Goal: Book appointment/travel/reservation

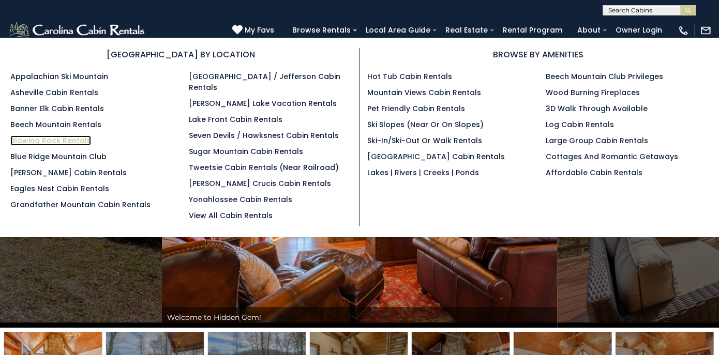
click at [79, 143] on link "Blowing Rock Rentals" at bounding box center [50, 140] width 81 height 10
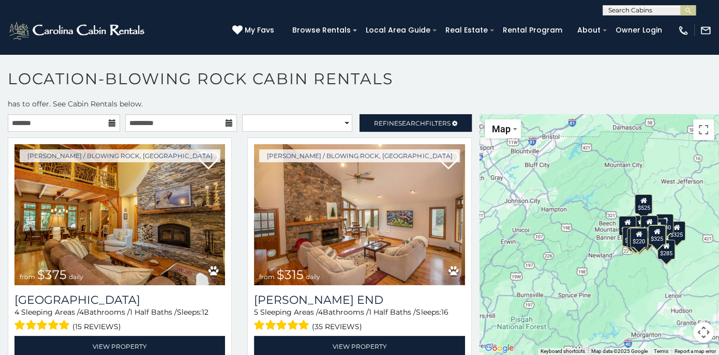
scroll to position [20, 0]
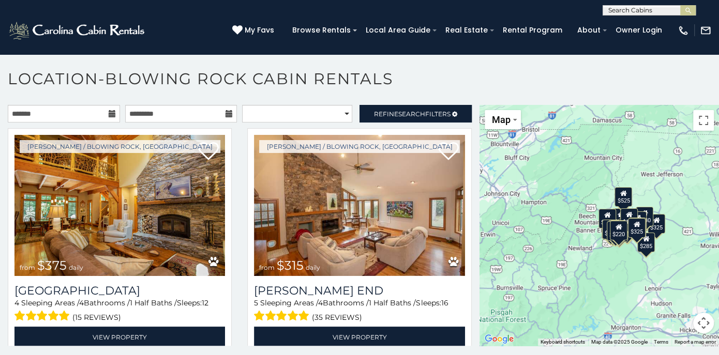
drag, startPoint x: 624, startPoint y: 262, endPoint x: 519, endPoint y: 264, distance: 105.0
click at [519, 264] on div "$375 $315 $380 $695 $299 $125 $275 $140 $325 $315 $375 $285 $675 $140 $250 $930…" at bounding box center [598, 225] width 239 height 241
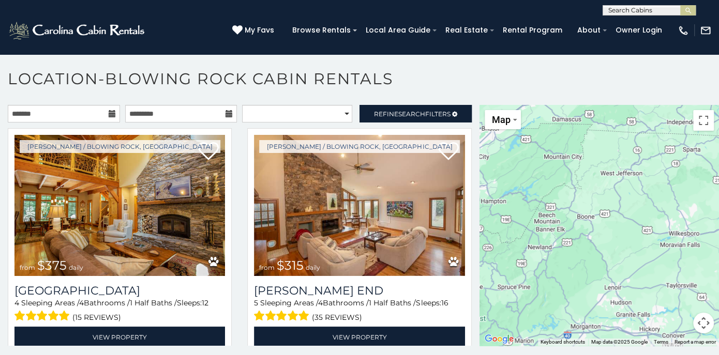
drag, startPoint x: 545, startPoint y: 253, endPoint x: 593, endPoint y: 252, distance: 48.1
click at [593, 252] on div at bounding box center [598, 225] width 239 height 241
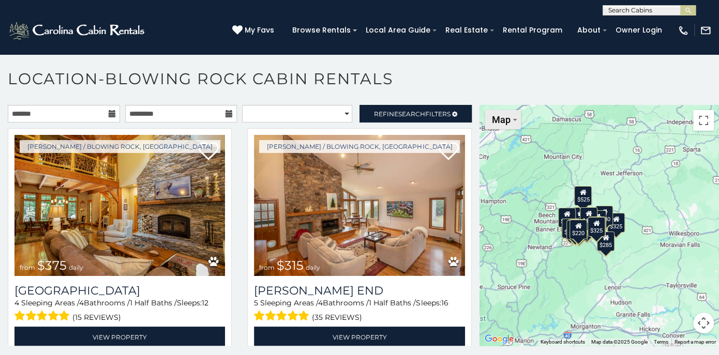
click at [513, 119] on img "Change map style" at bounding box center [515, 120] width 4 height 2
click at [591, 265] on div "$375 $315 $380 $695 $299 $125 $275 $140 $325 $315 $375 $285 $675 $140 $250 $930…" at bounding box center [598, 225] width 239 height 241
click at [697, 321] on button "Map camera controls" at bounding box center [703, 323] width 21 height 21
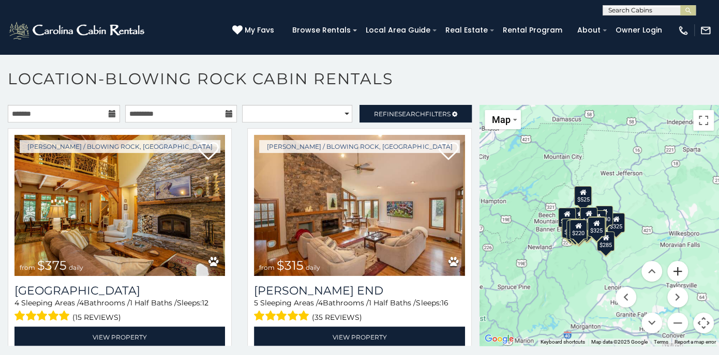
click at [673, 275] on button "Zoom in" at bounding box center [677, 271] width 21 height 21
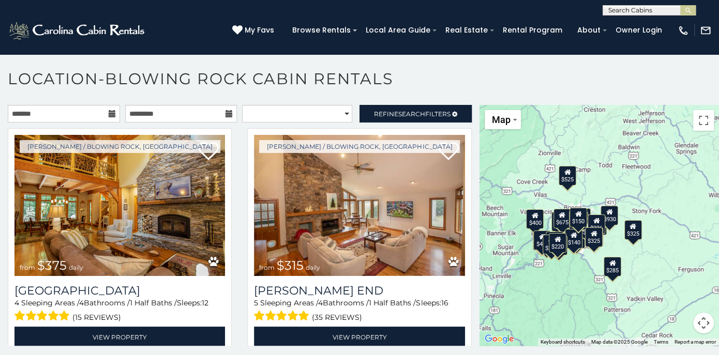
click at [697, 322] on button "Map camera controls" at bounding box center [703, 323] width 21 height 21
click at [671, 270] on button "Zoom in" at bounding box center [677, 271] width 21 height 21
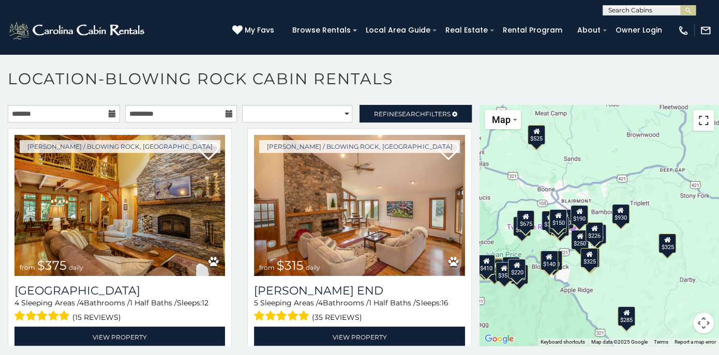
click at [697, 116] on button "Toggle fullscreen view" at bounding box center [703, 120] width 21 height 21
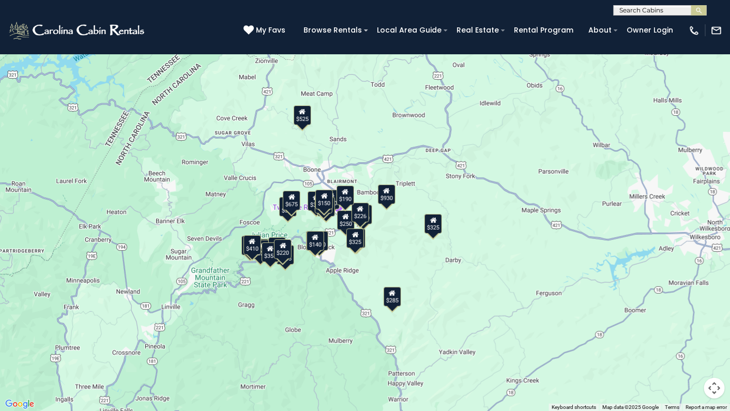
click at [717, 355] on button "Map camera controls" at bounding box center [714, 388] width 21 height 21
click at [691, 339] on button "Zoom in" at bounding box center [688, 336] width 21 height 21
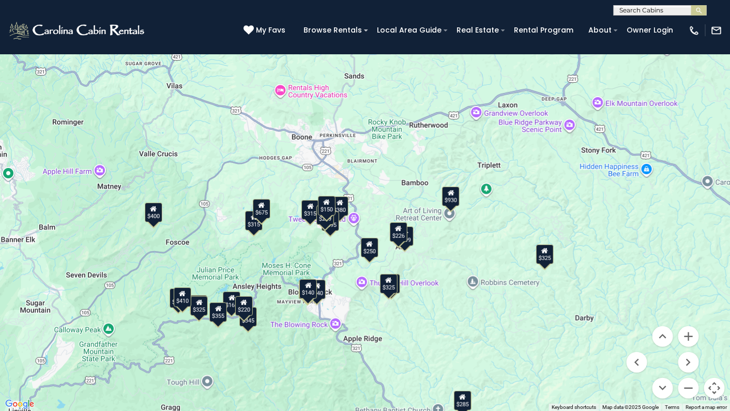
drag, startPoint x: 459, startPoint y: 313, endPoint x: 502, endPoint y: 315, distance: 43.0
click at [502, 315] on div "$375 $315 $380 $695 $299 $125 $275 $140 $325 $315 $375 $285 $675 $140 $250 $930…" at bounding box center [365, 205] width 730 height 411
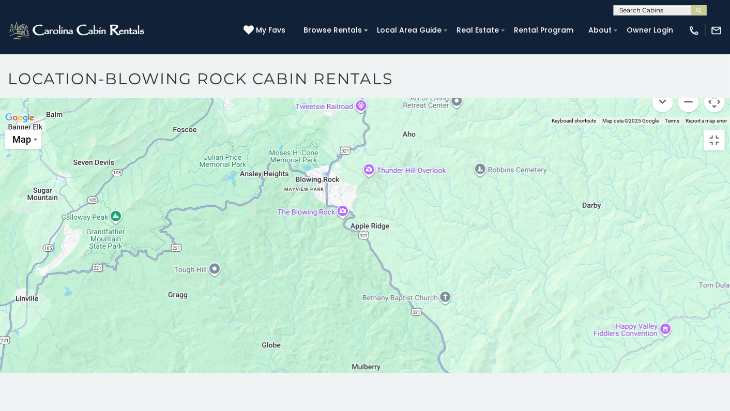
drag, startPoint x: 505, startPoint y: 317, endPoint x: 505, endPoint y: 284, distance: 33.1
click at [505, 125] on div at bounding box center [365, 125] width 730 height 0
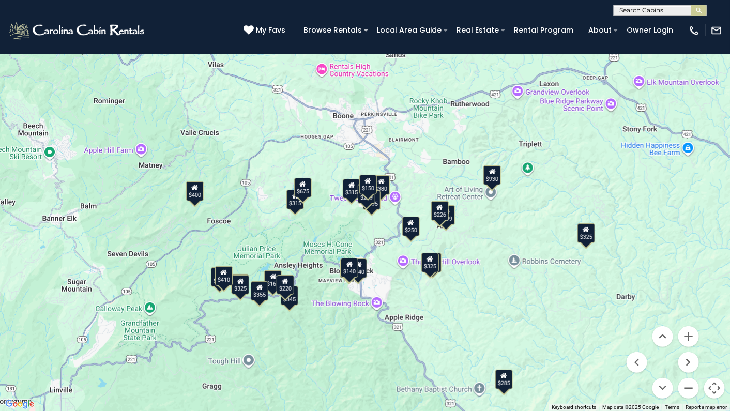
drag, startPoint x: 501, startPoint y: 284, endPoint x: 528, endPoint y: 294, distance: 28.9
click at [528, 294] on div "$375 $315 $380 $695 $299 $125 $275 $140 $325 $315 $375 $285 $675 $140 $250 $930…" at bounding box center [365, 205] width 730 height 411
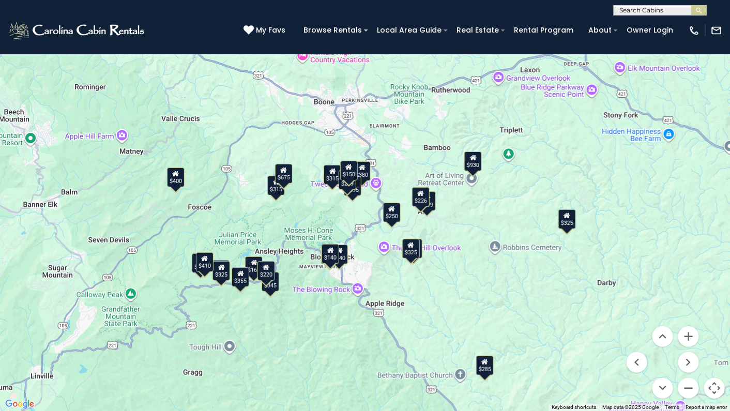
drag, startPoint x: 528, startPoint y: 294, endPoint x: 511, endPoint y: 280, distance: 22.5
click at [511, 280] on div "$375 $315 $380 $695 $299 $125 $275 $140 $325 $315 $375 $285 $675 $140 $250 $930…" at bounding box center [365, 205] width 730 height 411
click at [694, 338] on button "Zoom in" at bounding box center [688, 336] width 21 height 21
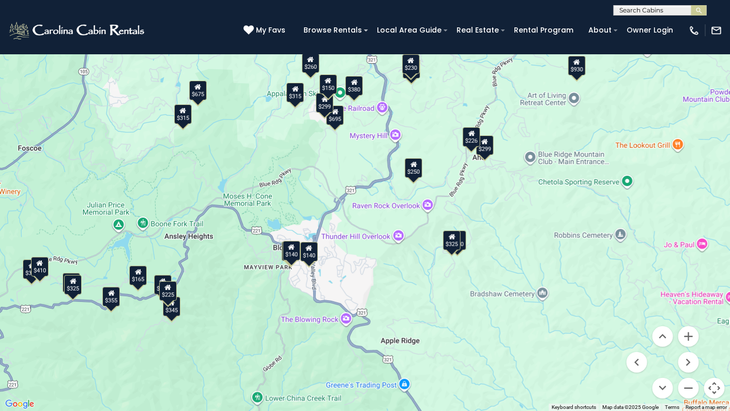
drag, startPoint x: 591, startPoint y: 347, endPoint x: 585, endPoint y: 284, distance: 63.4
click at [586, 284] on div "$375 $315 $380 $695 $299 $125 $275 $140 $315 $375 $675 $140 $250 $930 $325 $299…" at bounding box center [365, 205] width 730 height 411
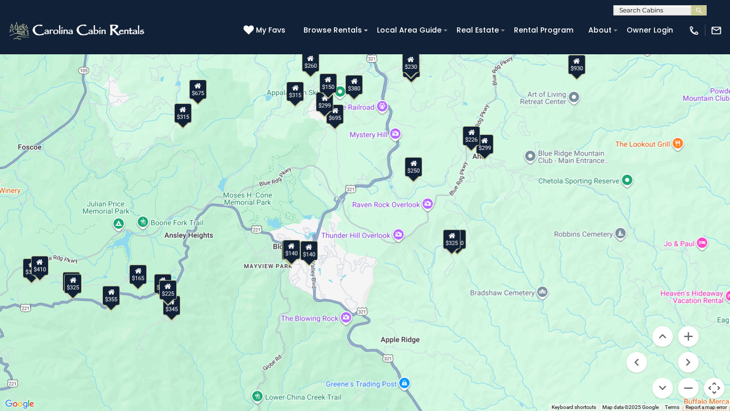
click at [294, 256] on div "$140" at bounding box center [292, 250] width 18 height 20
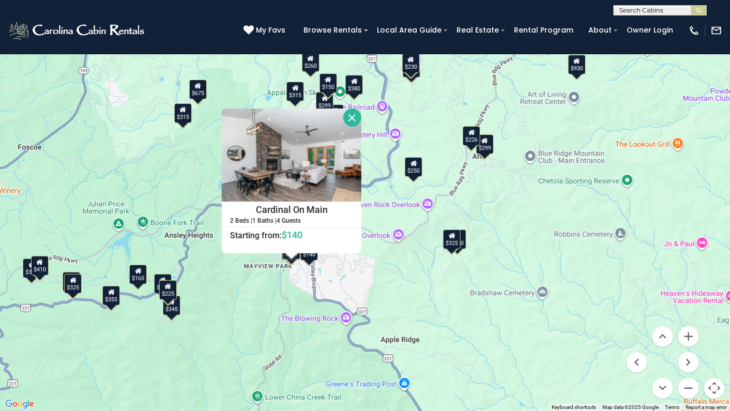
click at [309, 256] on div "$140" at bounding box center [309, 250] width 18 height 20
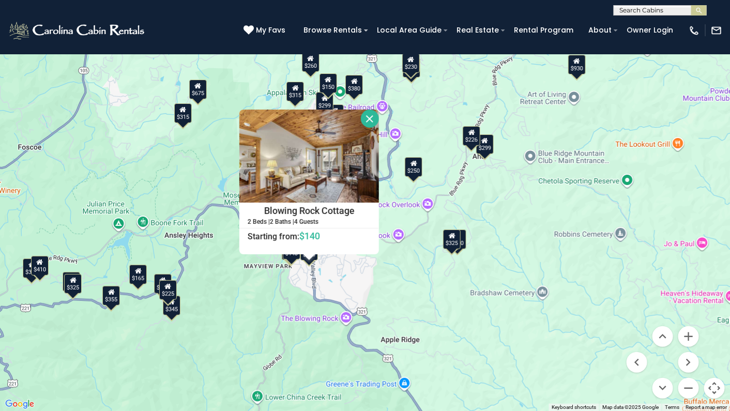
click at [466, 243] on div "$350" at bounding box center [458, 239] width 18 height 20
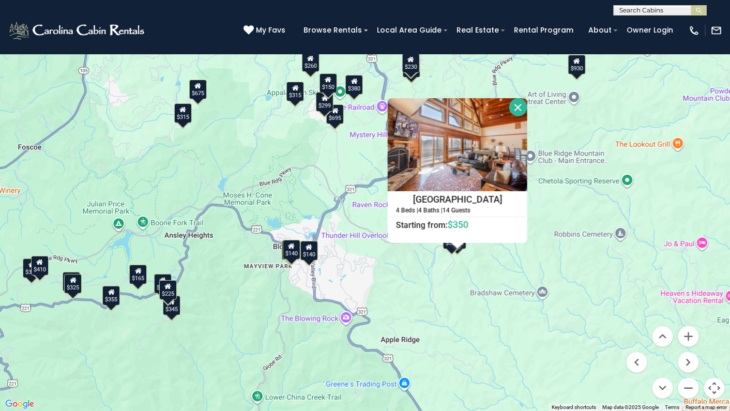
click at [471, 287] on div "$375 $315 $380 $695 $299 $125 $275 $140 $315 $375 $675 $140 $250 $930 $325 $299…" at bounding box center [365, 205] width 730 height 411
click at [168, 294] on div "$225" at bounding box center [168, 290] width 18 height 20
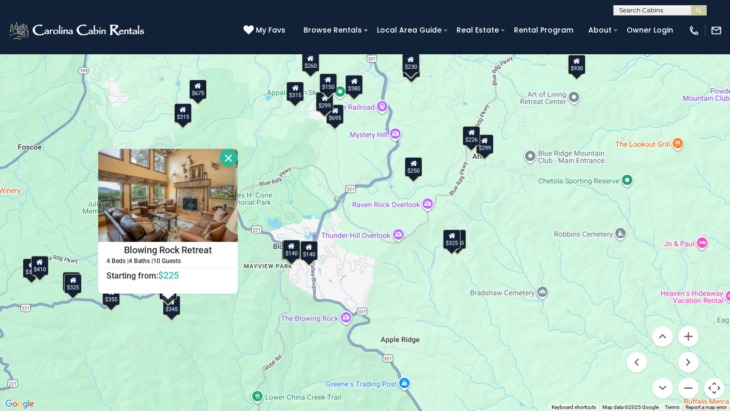
click at [204, 355] on div "$375 $315 $380 $695 $299 $125 $275 $140 $315 $375 $675 $140 $250 $930 $325 $299…" at bounding box center [365, 205] width 730 height 411
click at [125, 339] on div "$375 $315 $380 $695 $299 $125 $275 $140 $315 $375 $675 $140 $250 $930 $325 $299…" at bounding box center [365, 205] width 730 height 411
click at [96, 340] on div "$375 $315 $380 $695 $299 $125 $275 $140 $315 $375 $675 $140 $250 $930 $325 $299…" at bounding box center [365, 205] width 730 height 411
click at [231, 152] on button "Close" at bounding box center [229, 158] width 18 height 18
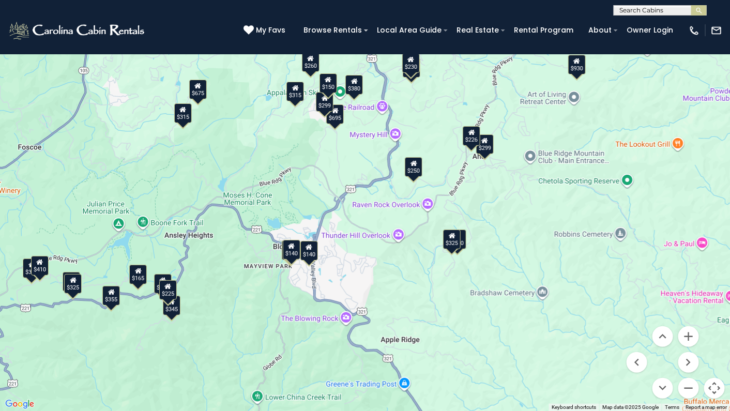
click at [160, 277] on icon at bounding box center [162, 279] width 7 height 7
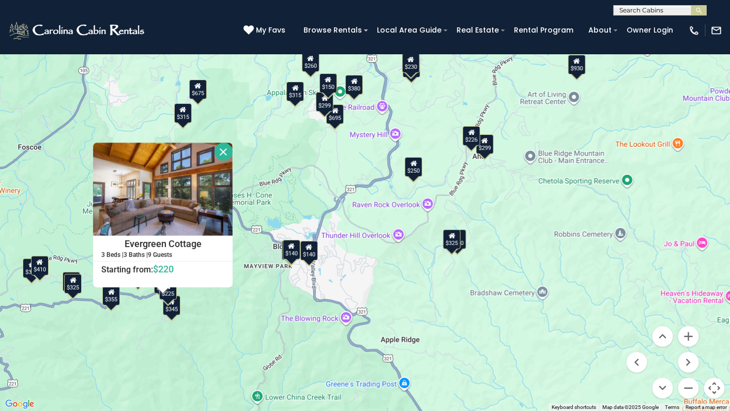
click at [229, 150] on button "Close" at bounding box center [224, 152] width 18 height 18
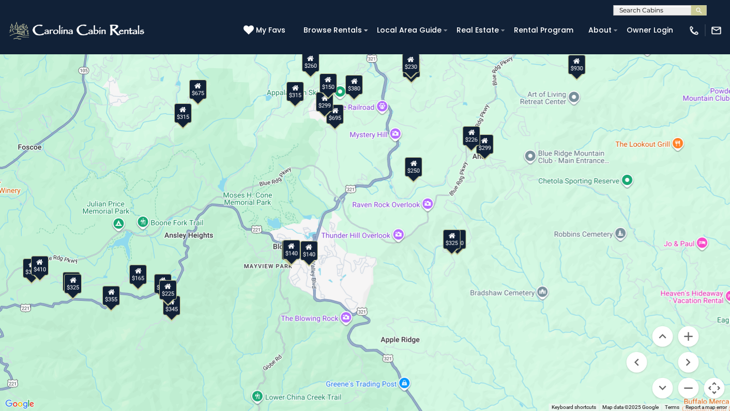
click at [328, 88] on div "$150" at bounding box center [329, 83] width 18 height 20
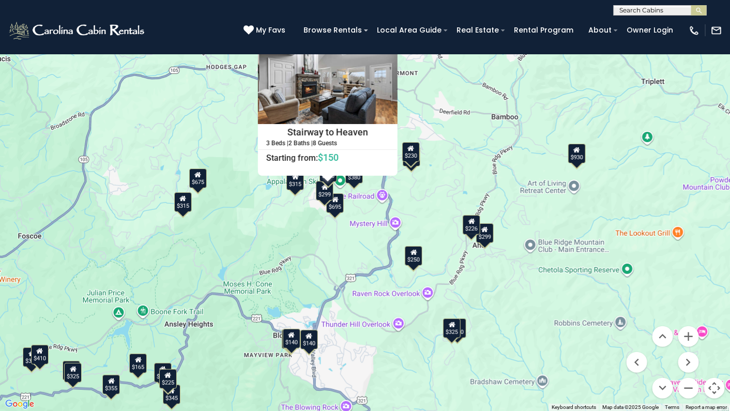
click at [470, 233] on div "$226" at bounding box center [472, 225] width 18 height 20
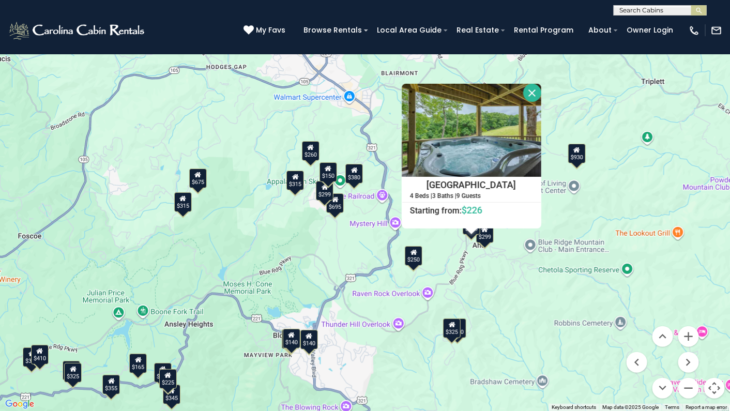
click at [491, 243] on div "$299" at bounding box center [485, 233] width 18 height 20
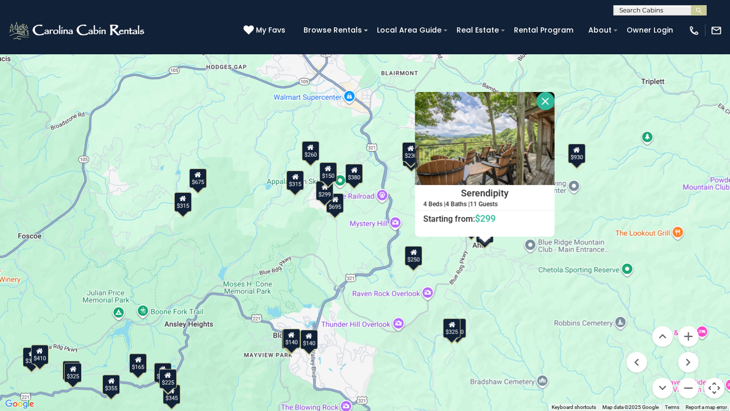
click at [331, 172] on div "$150" at bounding box center [329, 172] width 18 height 20
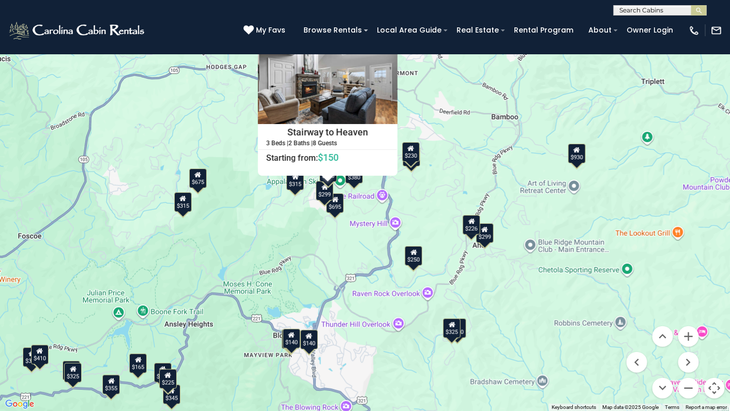
click at [417, 260] on div "$250" at bounding box center [414, 256] width 18 height 20
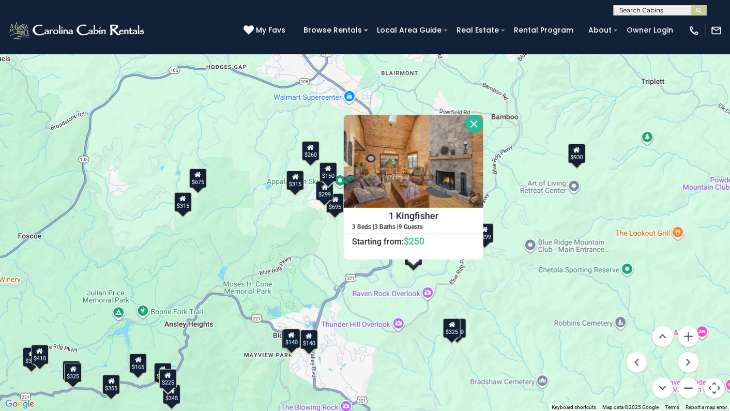
click at [465, 330] on div "$350" at bounding box center [458, 328] width 18 height 20
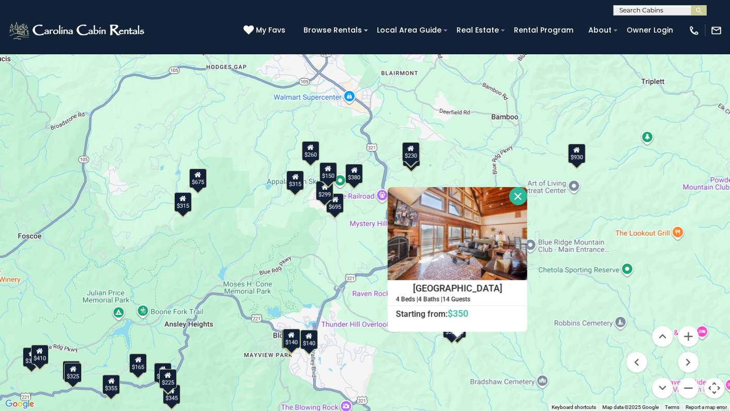
click at [429, 355] on div "$375 $315 $380 $695 $299 $125 $275 $140 $315 $375 $675 $140 $250 $930 $325 $299…" at bounding box center [365, 205] width 730 height 411
click at [510, 195] on button "Close" at bounding box center [518, 196] width 18 height 18
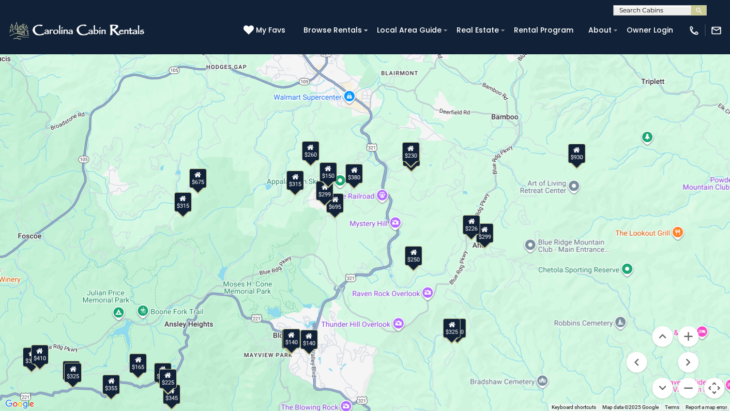
click at [452, 332] on div "$325" at bounding box center [452, 329] width 18 height 20
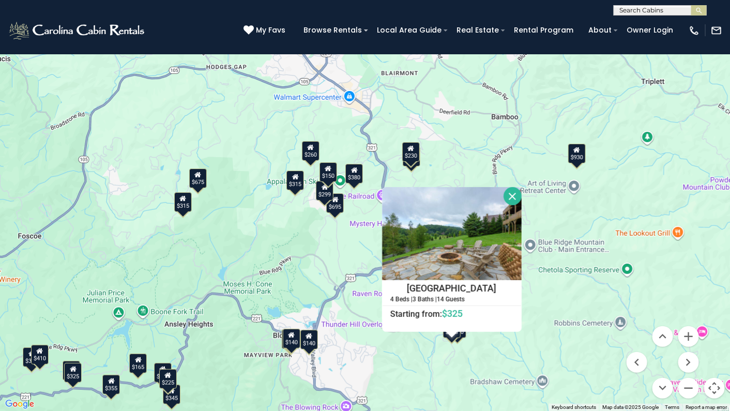
click at [581, 162] on div "$930" at bounding box center [577, 153] width 18 height 20
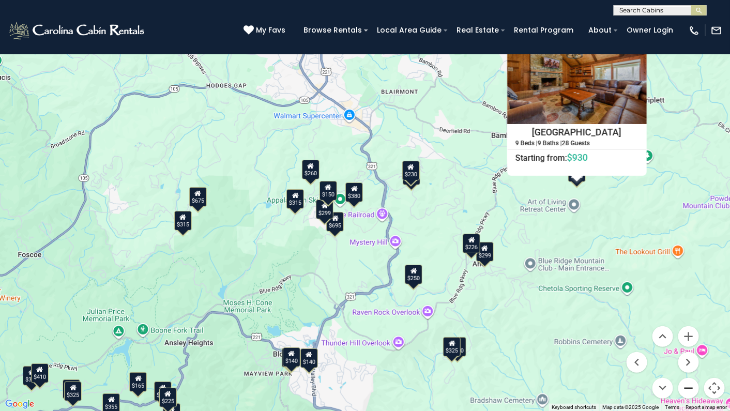
click at [690, 355] on button "Zoom out" at bounding box center [688, 388] width 21 height 21
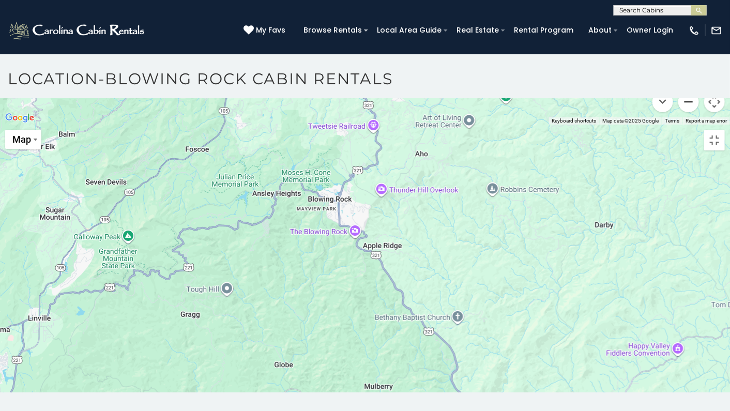
click at [690, 112] on button "Zoom out" at bounding box center [688, 102] width 21 height 21
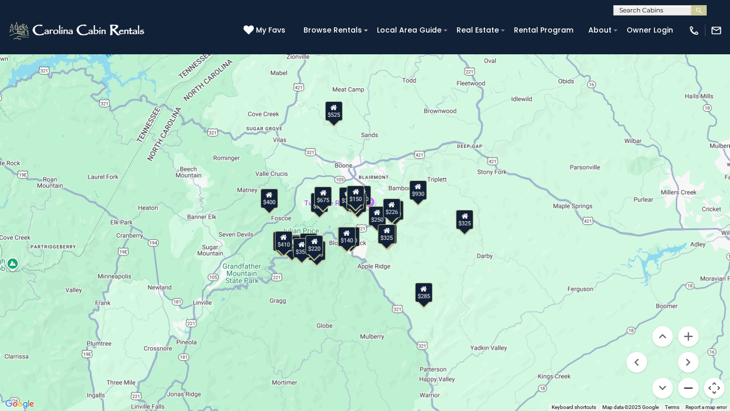
click at [690, 355] on button "Zoom out" at bounding box center [688, 388] width 21 height 21
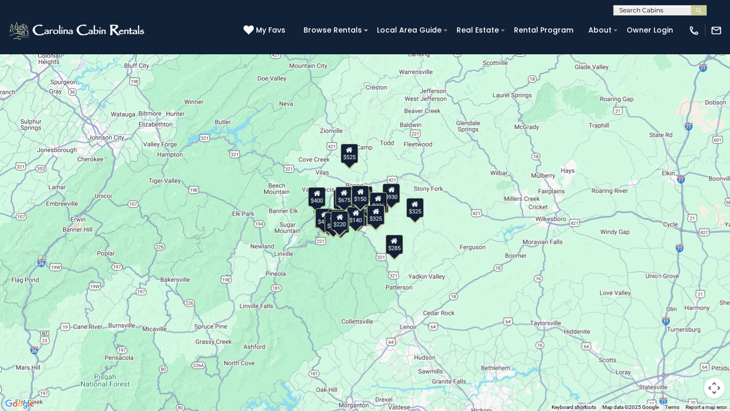
click at [718, 22] on button "Toggle fullscreen view" at bounding box center [714, 15] width 21 height 21
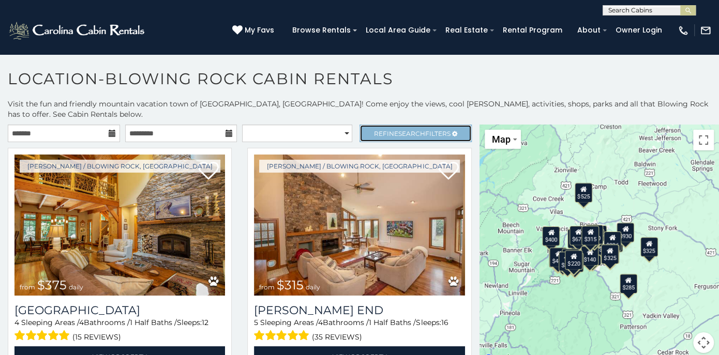
click at [433, 130] on span "Refine Search Filters" at bounding box center [412, 134] width 77 height 8
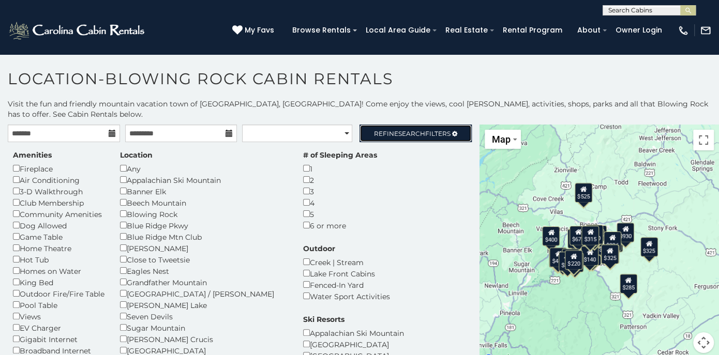
scroll to position [52, 0]
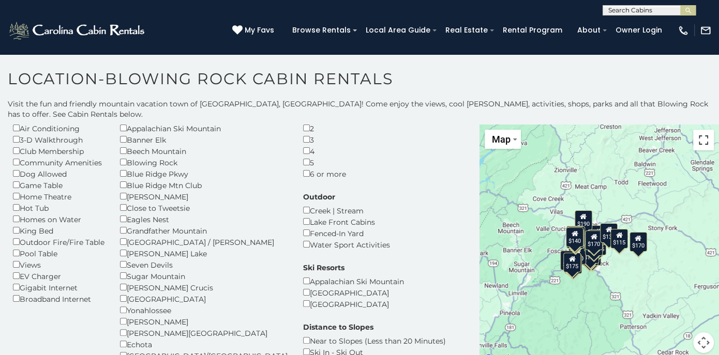
click at [700, 142] on button "Toggle fullscreen view" at bounding box center [703, 140] width 21 height 21
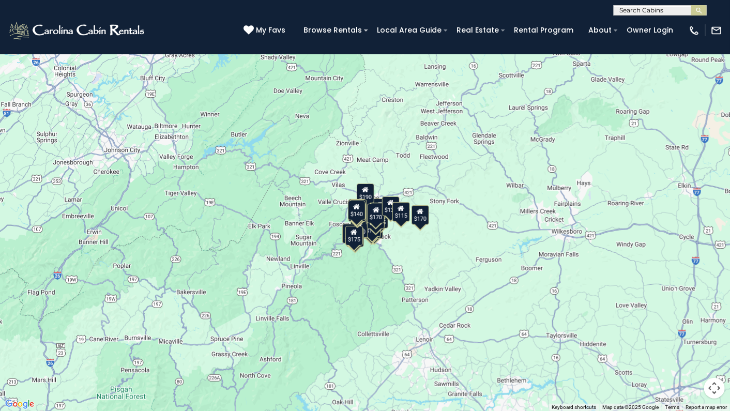
drag, startPoint x: 394, startPoint y: 243, endPoint x: 434, endPoint y: 273, distance: 50.7
click at [434, 273] on div "$125 $275 $140 $140 $140 $190 $155 $190 $170 $150 $175 $170 $185 $175 $190 $139…" at bounding box center [365, 205] width 730 height 411
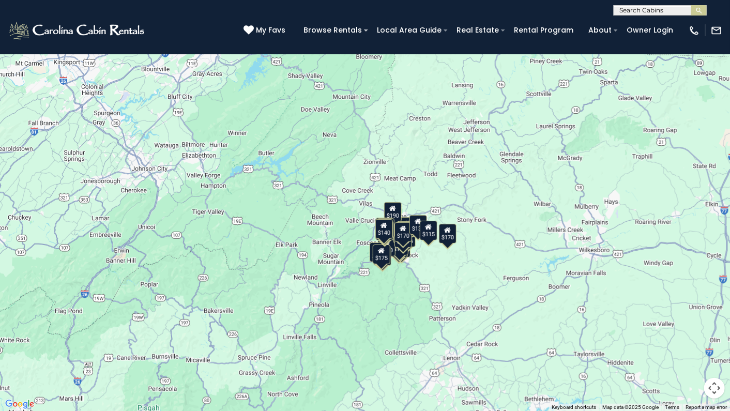
click at [712, 355] on button "Map camera controls" at bounding box center [714, 388] width 21 height 21
click at [688, 337] on button "Zoom in" at bounding box center [688, 336] width 21 height 21
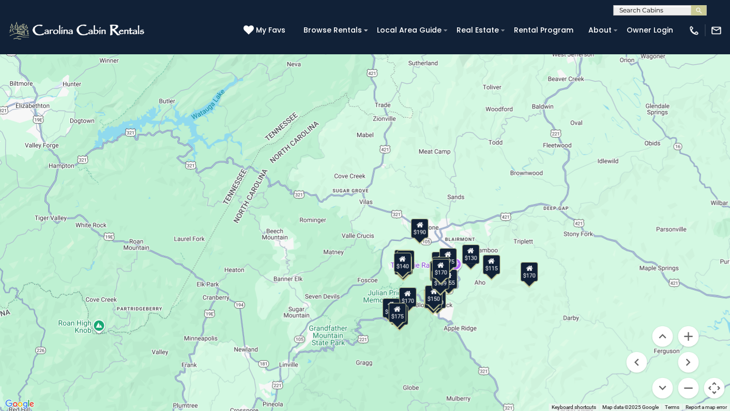
click at [714, 355] on button "Map camera controls" at bounding box center [714, 388] width 21 height 21
click at [712, 355] on button "Map camera controls" at bounding box center [714, 388] width 21 height 21
click at [689, 339] on button "Zoom in" at bounding box center [688, 336] width 21 height 21
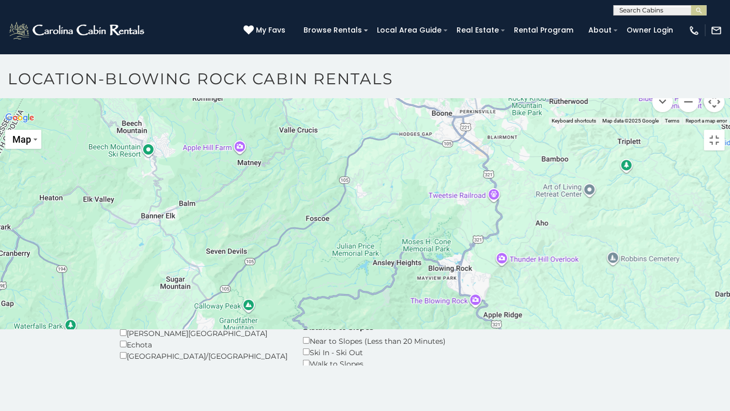
drag, startPoint x: 579, startPoint y: 309, endPoint x: 479, endPoint y: 205, distance: 143.7
click at [481, 125] on div at bounding box center [365, 125] width 730 height 0
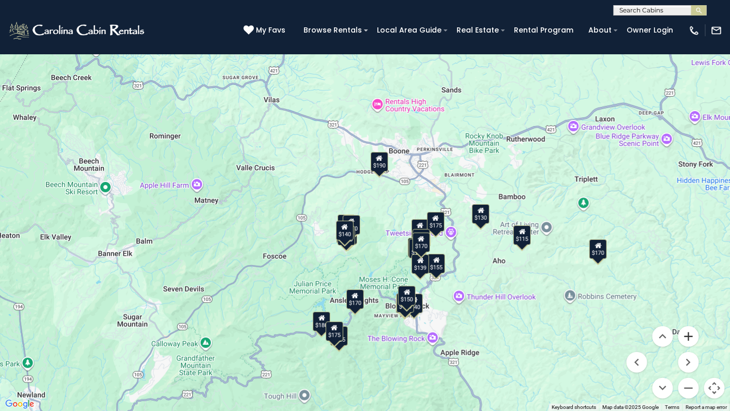
click at [692, 338] on button "Zoom in" at bounding box center [688, 336] width 21 height 21
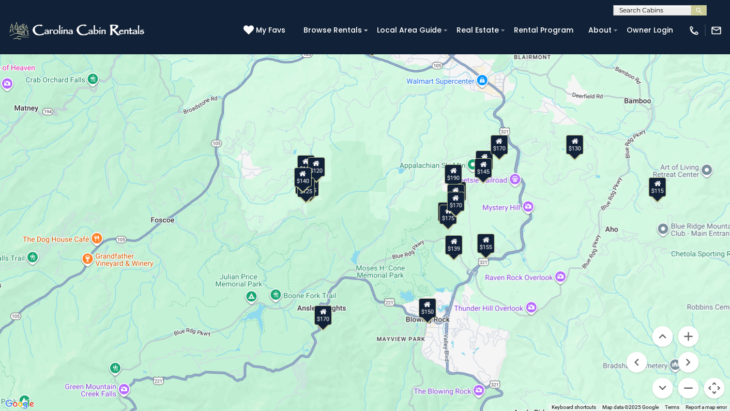
drag, startPoint x: 624, startPoint y: 328, endPoint x: 602, endPoint y: 241, distance: 90.2
click at [602, 241] on div "$190 $155 $190 $170 $150 $175 $170 $185 $175 $190 $139 $170 $165 $125 $200 $125…" at bounding box center [365, 205] width 730 height 411
click at [295, 355] on div "$155" at bounding box center [291, 389] width 18 height 20
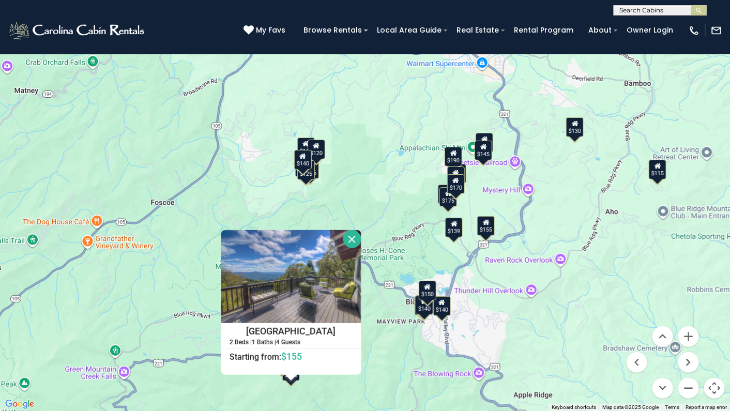
click at [188, 317] on div "$125 $275 $140 $140 $140 $190 $155 $190 $170 $150 $175 $170 $185 $175 $190 $139…" at bounding box center [365, 205] width 730 height 411
click at [317, 293] on img at bounding box center [291, 276] width 140 height 93
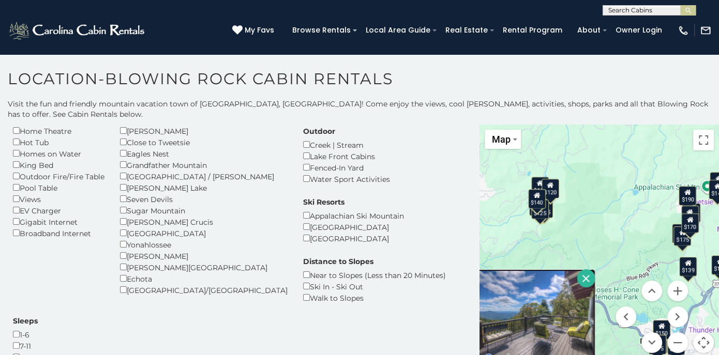
scroll to position [103, 0]
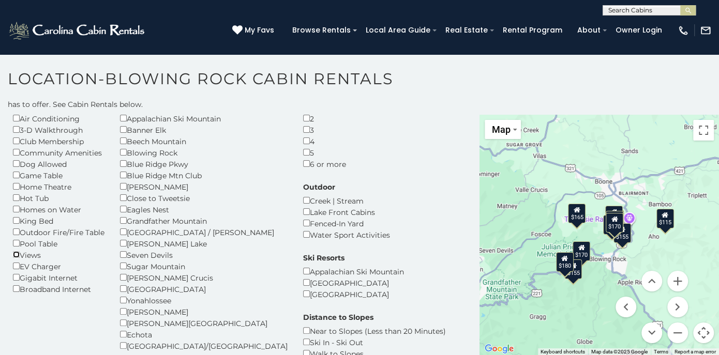
scroll to position [20, 0]
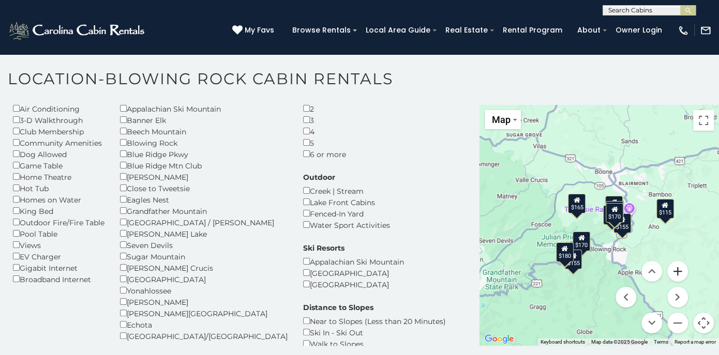
click at [672, 269] on button "Zoom in" at bounding box center [677, 271] width 21 height 21
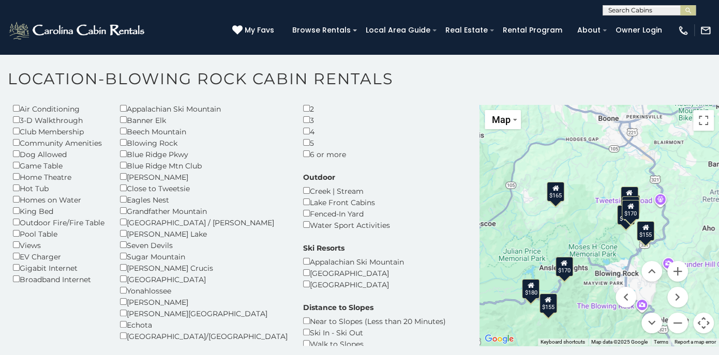
click at [697, 322] on button "Map camera controls" at bounding box center [703, 323] width 21 height 21
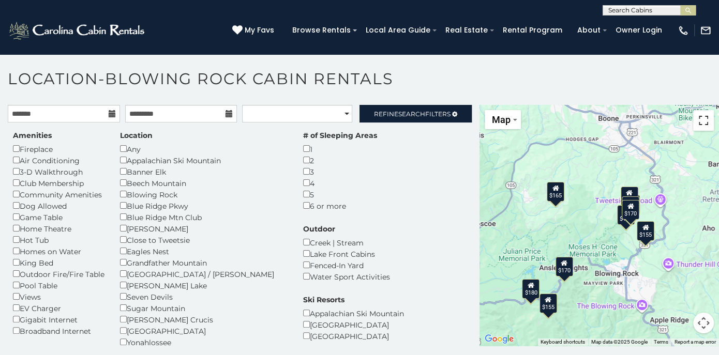
click at [700, 124] on button "Toggle fullscreen view" at bounding box center [703, 120] width 21 height 21
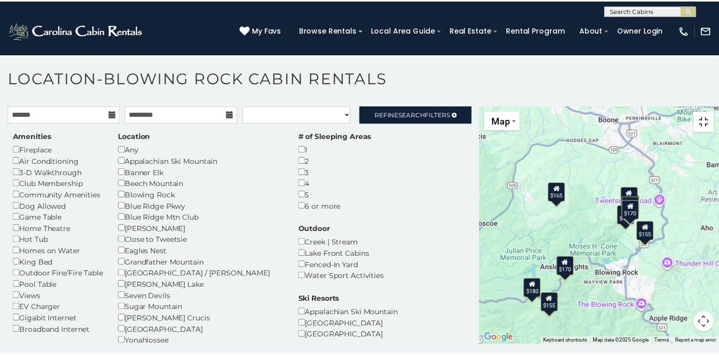
scroll to position [0, 0]
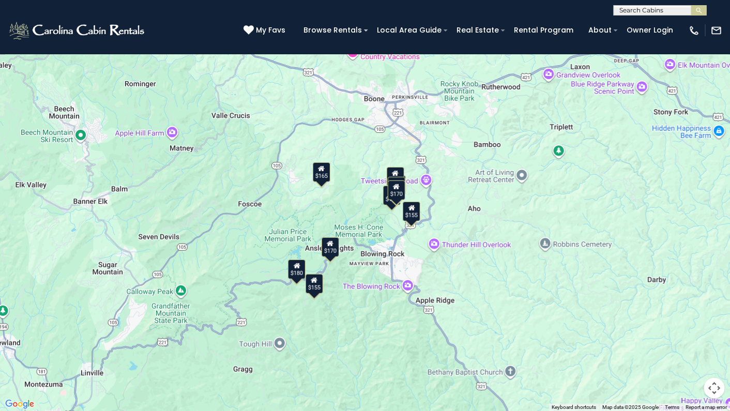
click at [714, 355] on button "Map camera controls" at bounding box center [714, 388] width 21 height 21
click at [689, 343] on button "Zoom in" at bounding box center [688, 336] width 21 height 21
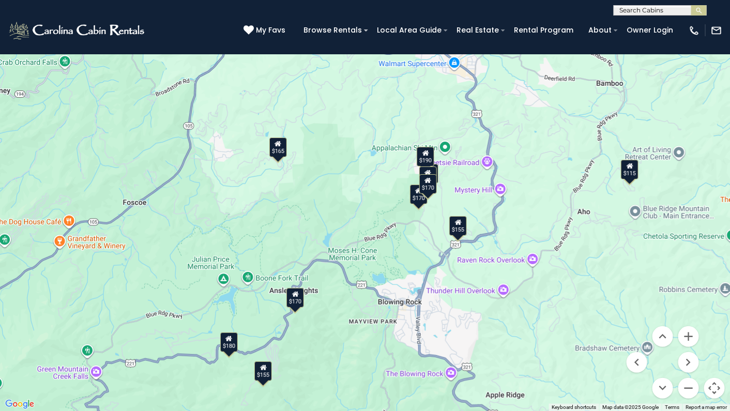
click at [632, 175] on div "$115" at bounding box center [630, 169] width 18 height 20
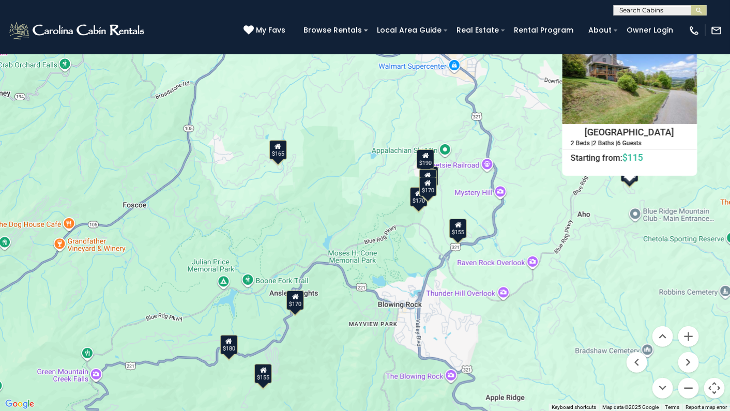
click at [281, 155] on div "$165" at bounding box center [278, 150] width 18 height 20
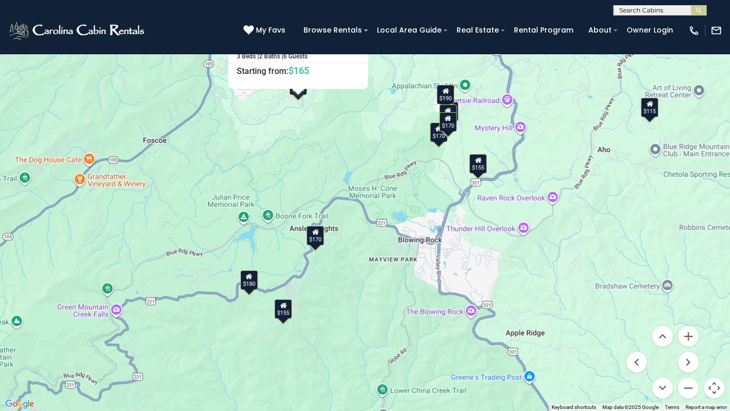
drag, startPoint x: 335, startPoint y: 370, endPoint x: 355, endPoint y: 280, distance: 92.7
click at [355, 281] on div "$190 $155 $190 $170 $170 $185 $155 $180 $170 $165 $115 Azalea Hill 3 Beds | 2 B…" at bounding box center [365, 205] width 730 height 411
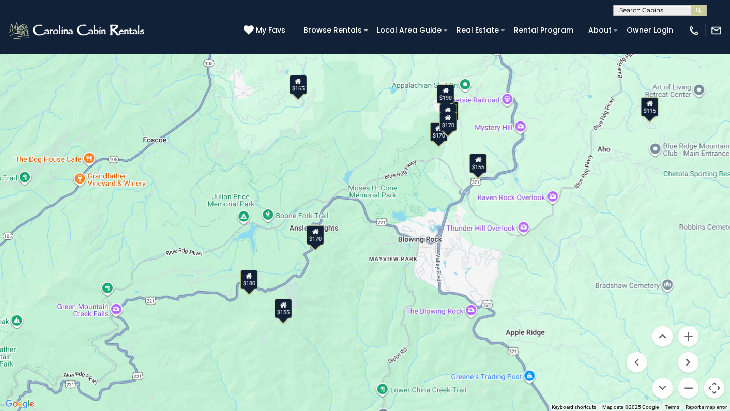
click at [285, 310] on div "$155" at bounding box center [284, 309] width 18 height 20
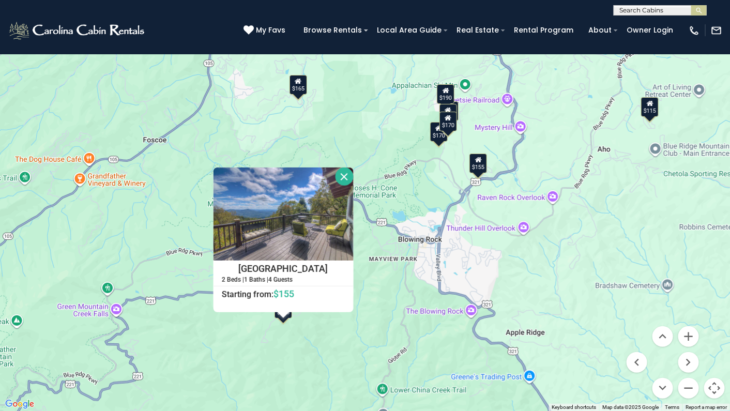
click at [325, 355] on div "$190 $155 $190 $170 $170 $185 $155 $180 $170 $165 $115 Cloud Forest Lane 2 Beds…" at bounding box center [365, 205] width 730 height 411
click at [340, 174] on button "Close" at bounding box center [344, 177] width 18 height 18
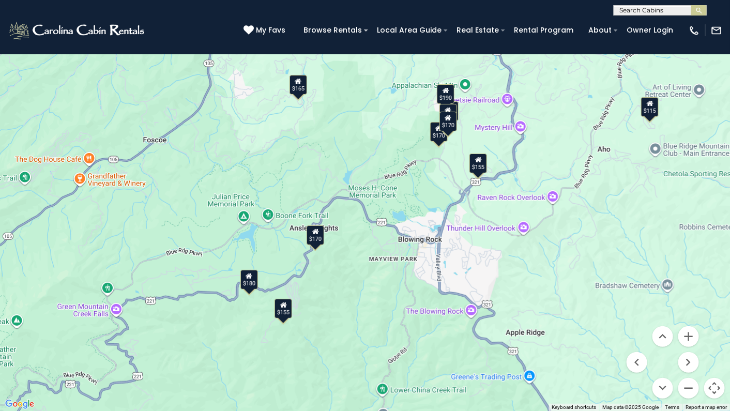
click at [301, 88] on div "$165" at bounding box center [299, 85] width 18 height 20
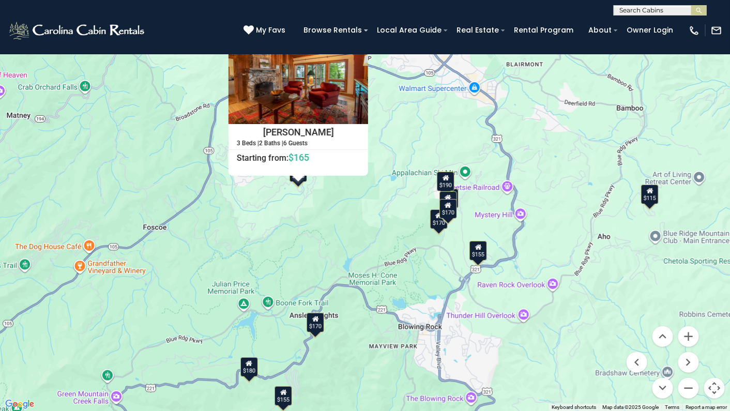
click at [445, 174] on icon at bounding box center [446, 177] width 7 height 7
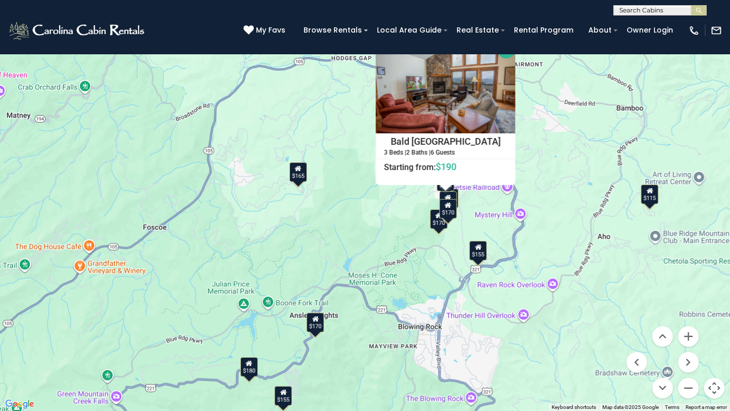
click at [450, 195] on icon at bounding box center [448, 197] width 7 height 7
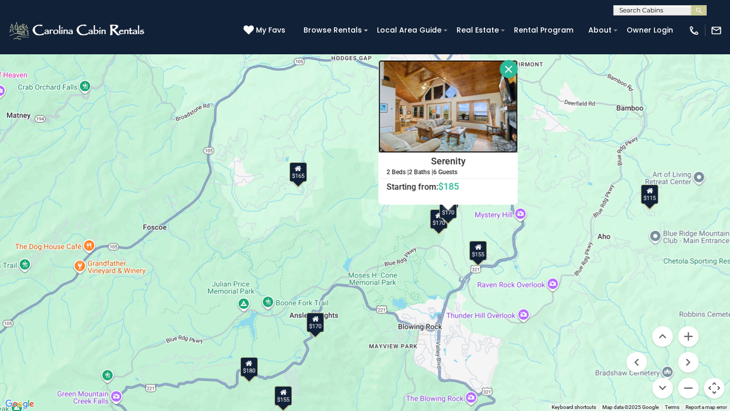
click at [448, 130] on img at bounding box center [449, 106] width 140 height 93
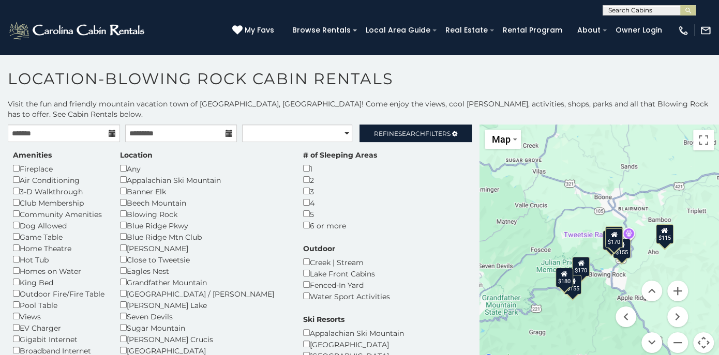
click at [698, 343] on button "Map camera controls" at bounding box center [703, 342] width 21 height 21
click at [702, 144] on button "Toggle fullscreen view" at bounding box center [703, 140] width 21 height 21
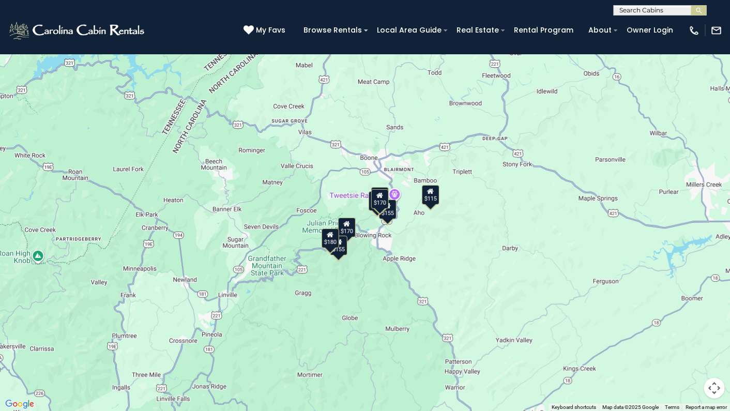
click at [713, 355] on button "Map camera controls" at bounding box center [714, 388] width 21 height 21
click at [695, 336] on button "Zoom in" at bounding box center [688, 336] width 21 height 21
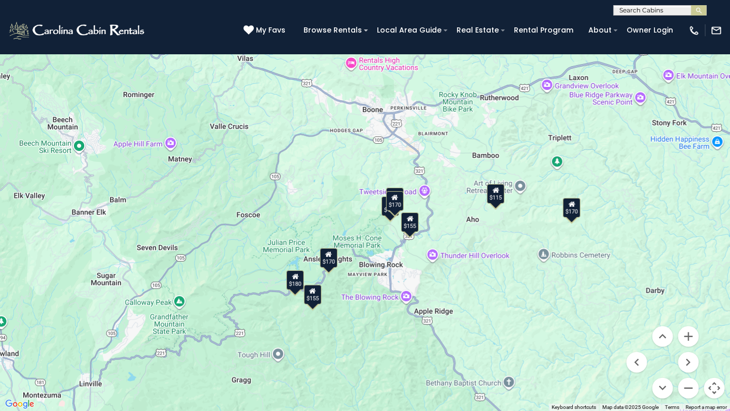
click at [295, 284] on div "$180" at bounding box center [295, 280] width 18 height 20
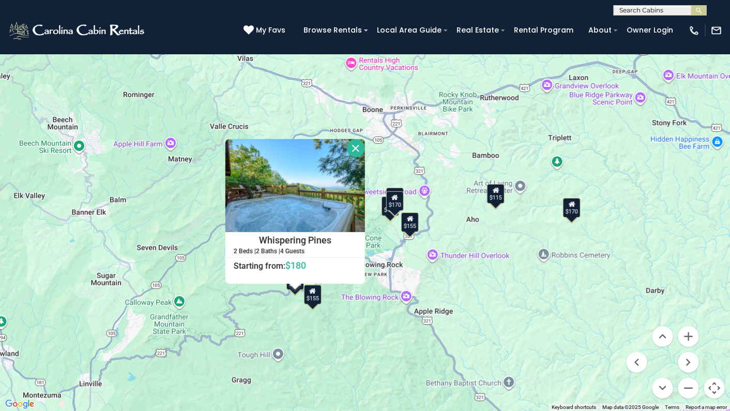
click at [313, 296] on div "$155" at bounding box center [313, 295] width 18 height 20
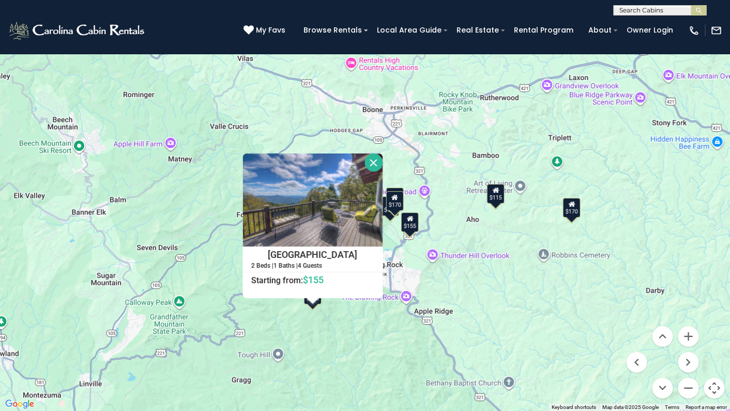
click at [580, 209] on div "$170" at bounding box center [572, 208] width 18 height 20
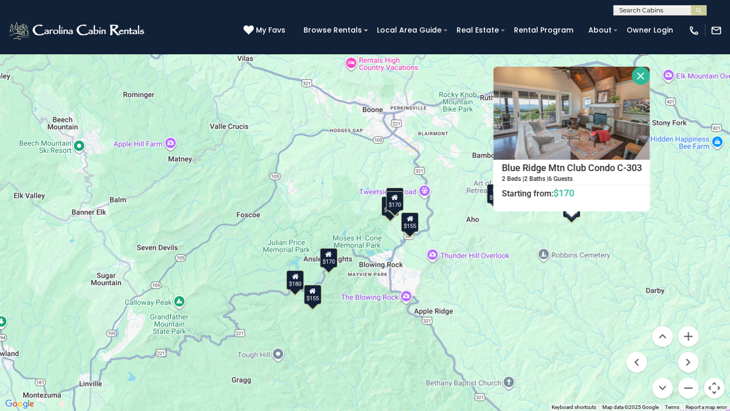
click at [662, 219] on div "$155 $170 $170 $185 $155 $180 $170 $115 $170 Blue Ridge Mtn Club Condo C-303 2 …" at bounding box center [365, 205] width 730 height 411
click at [636, 74] on button "Close" at bounding box center [641, 76] width 18 height 18
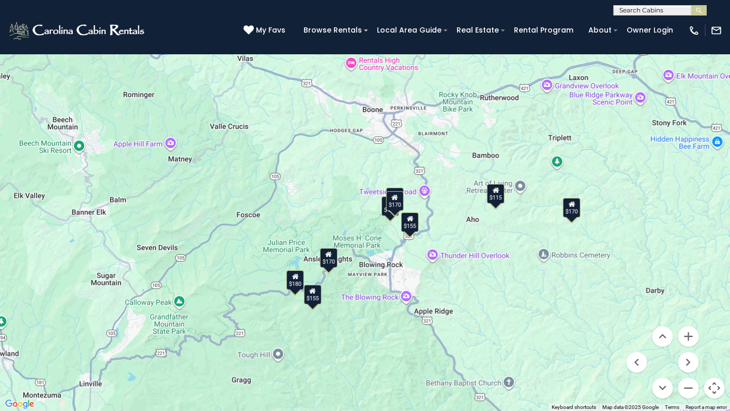
click at [498, 200] on div "$115" at bounding box center [496, 194] width 18 height 20
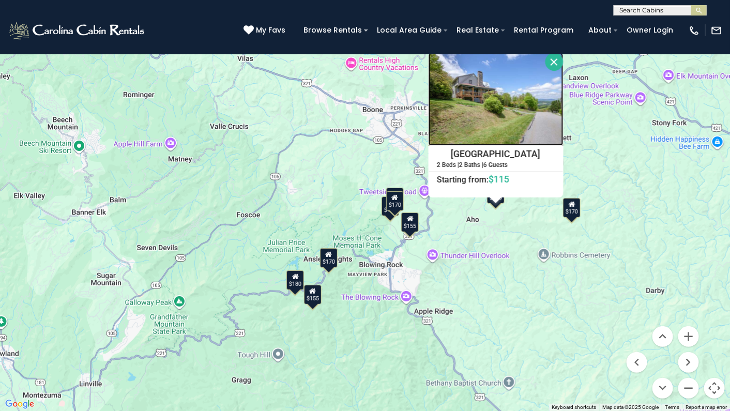
click at [509, 92] on img at bounding box center [496, 99] width 135 height 93
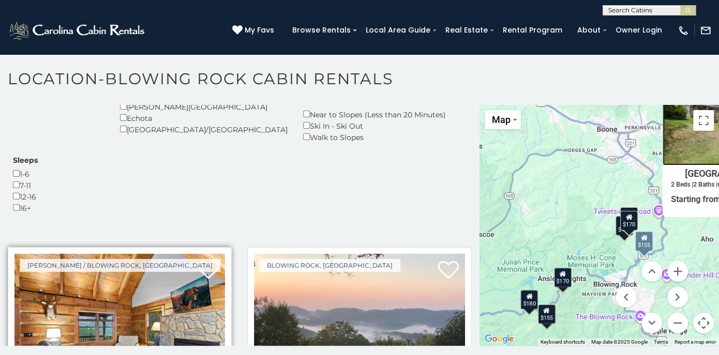
scroll to position [310, 0]
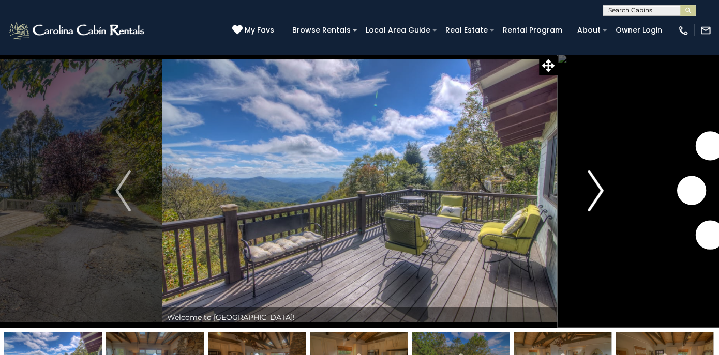
click at [601, 196] on img "Next" at bounding box center [596, 190] width 16 height 41
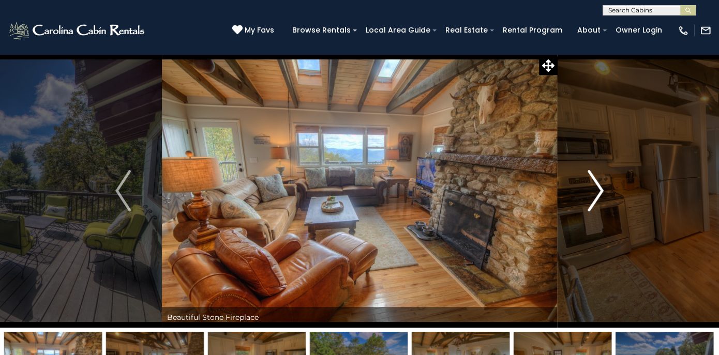
click at [601, 196] on img "Next" at bounding box center [596, 190] width 16 height 41
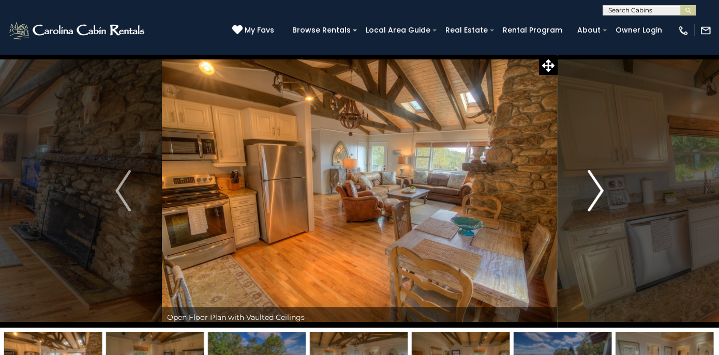
click at [601, 196] on img "Next" at bounding box center [596, 190] width 16 height 41
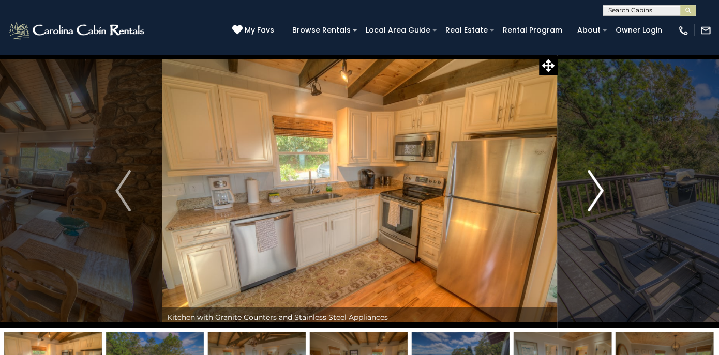
click at [601, 196] on img "Next" at bounding box center [596, 190] width 16 height 41
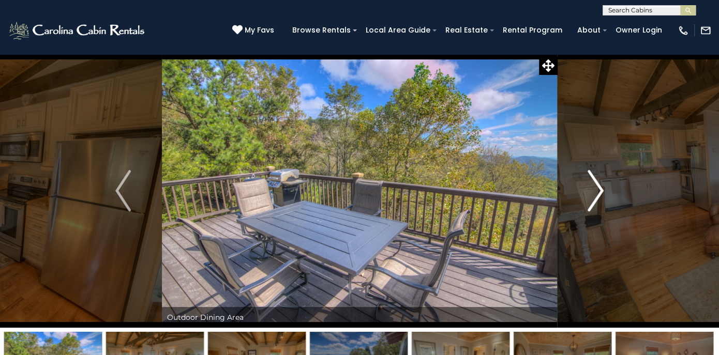
click at [601, 196] on img "Next" at bounding box center [596, 190] width 16 height 41
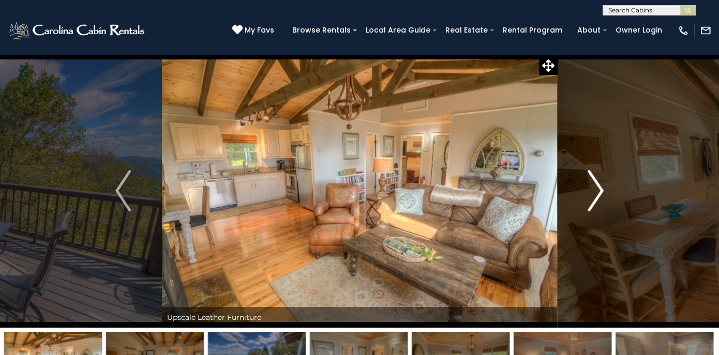
click at [601, 196] on img "Next" at bounding box center [596, 190] width 16 height 41
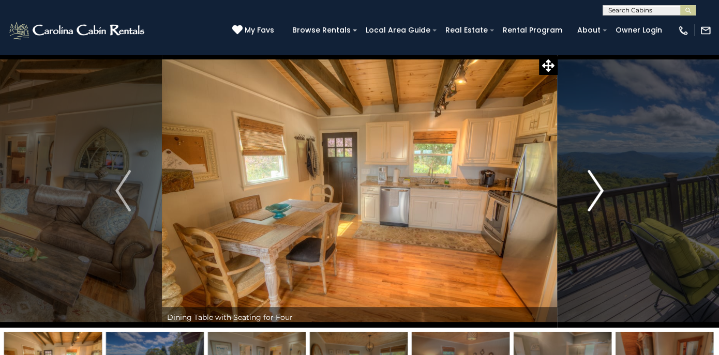
click at [598, 194] on img "Next" at bounding box center [596, 190] width 16 height 41
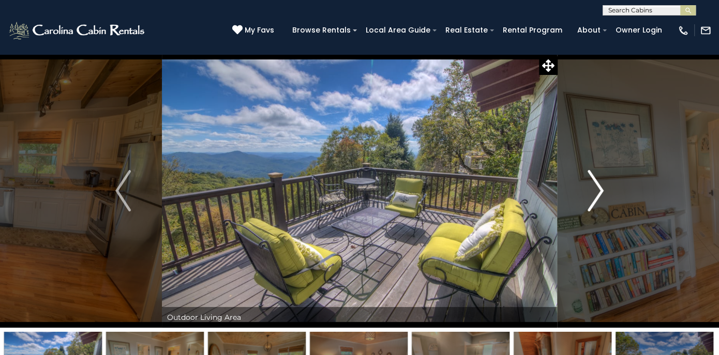
click at [598, 194] on img "Next" at bounding box center [596, 190] width 16 height 41
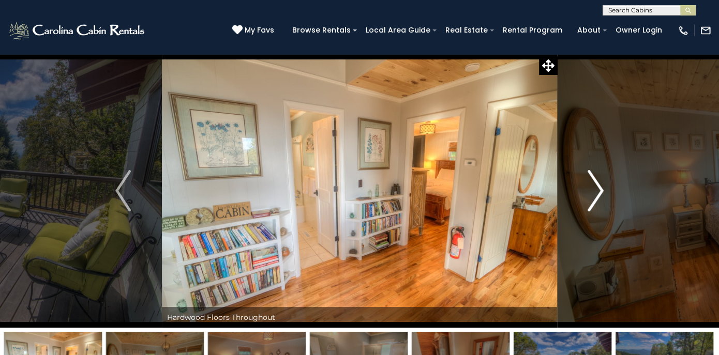
click at [598, 194] on img "Next" at bounding box center [596, 190] width 16 height 41
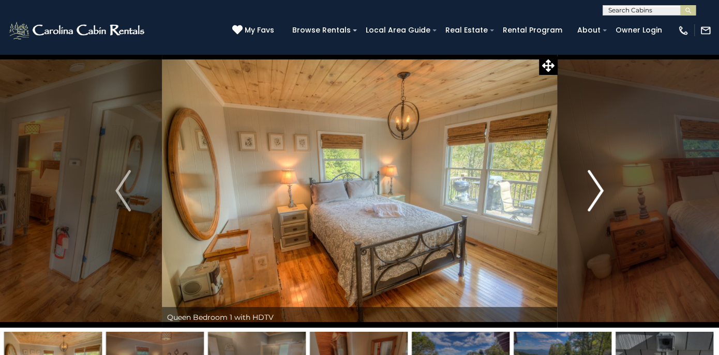
click at [598, 194] on img "Next" at bounding box center [596, 190] width 16 height 41
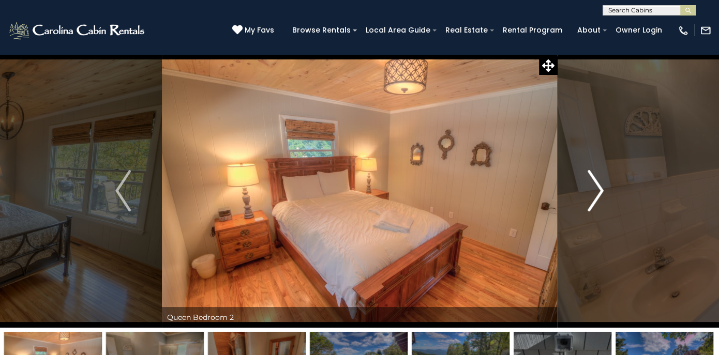
click at [598, 194] on img "Next" at bounding box center [596, 190] width 16 height 41
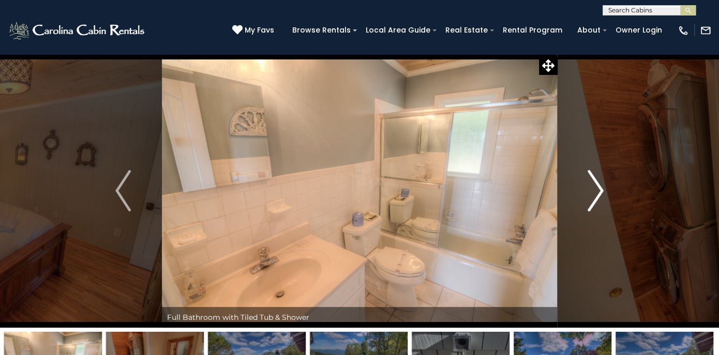
click at [598, 194] on img "Next" at bounding box center [596, 190] width 16 height 41
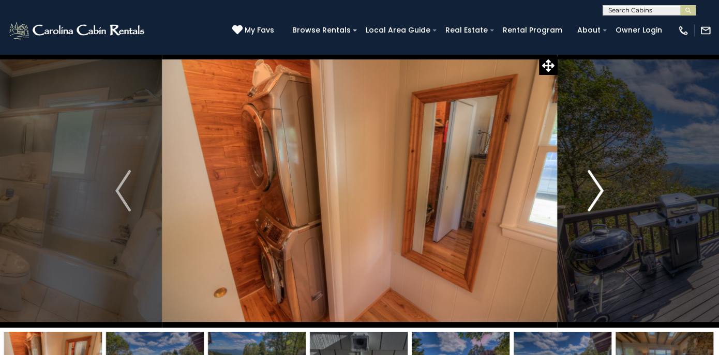
click at [598, 194] on img "Next" at bounding box center [596, 190] width 16 height 41
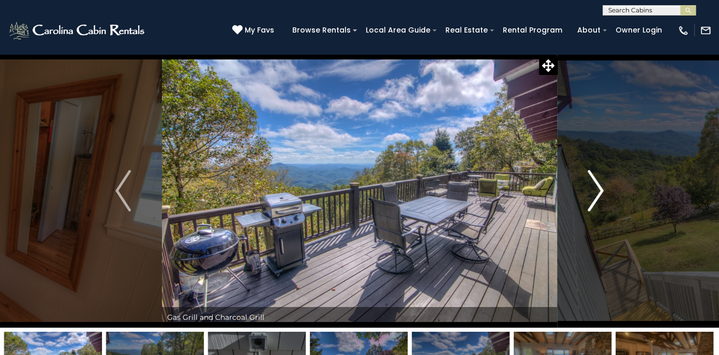
click at [598, 194] on img "Next" at bounding box center [596, 190] width 16 height 41
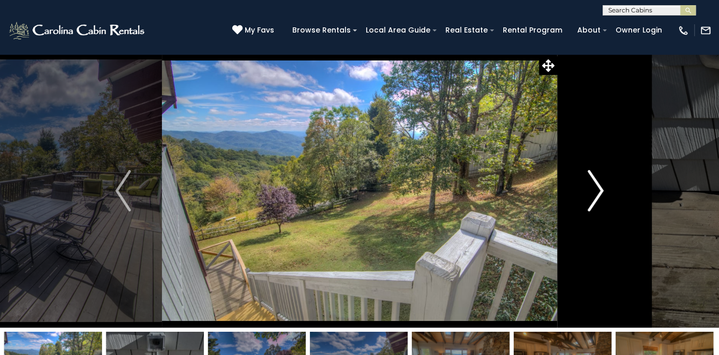
click at [598, 194] on img "Next" at bounding box center [596, 190] width 16 height 41
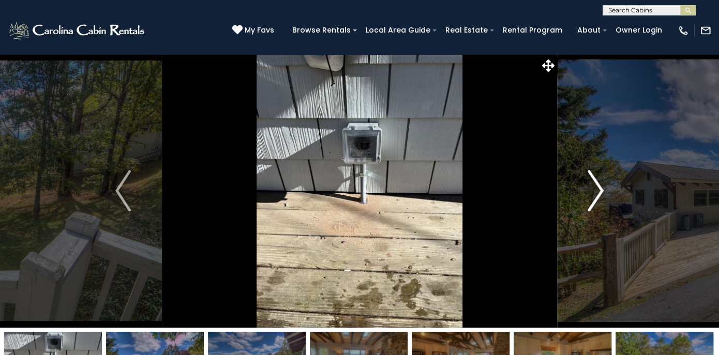
click at [598, 194] on img "Next" at bounding box center [596, 190] width 16 height 41
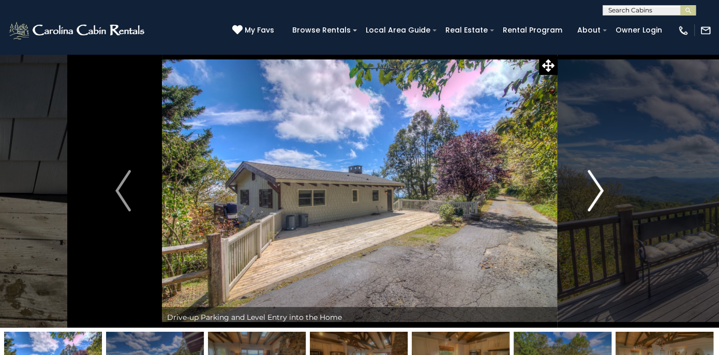
click at [598, 194] on img "Next" at bounding box center [596, 190] width 16 height 41
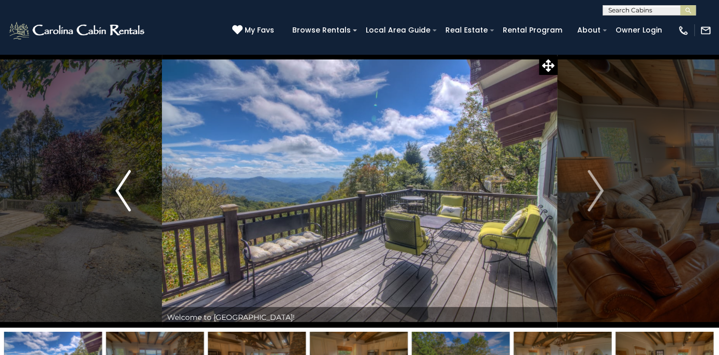
click at [123, 200] on img "Previous" at bounding box center [123, 190] width 16 height 41
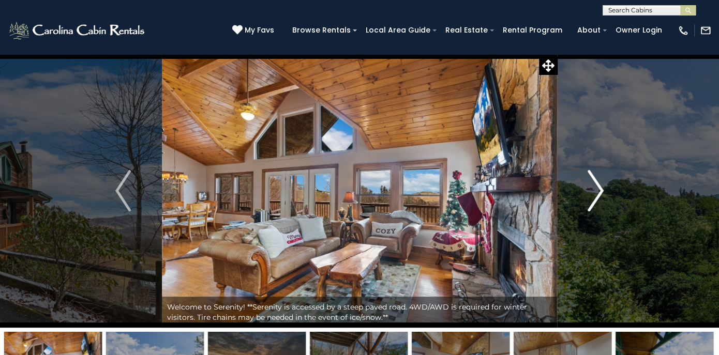
click at [598, 187] on img "Next" at bounding box center [596, 190] width 16 height 41
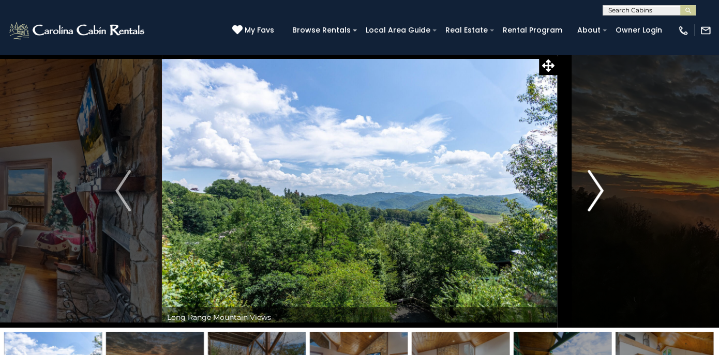
click at [598, 187] on img "Next" at bounding box center [596, 190] width 16 height 41
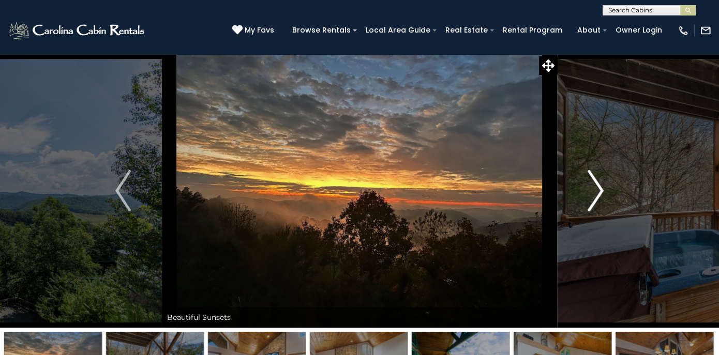
click at [598, 187] on img "Next" at bounding box center [596, 190] width 16 height 41
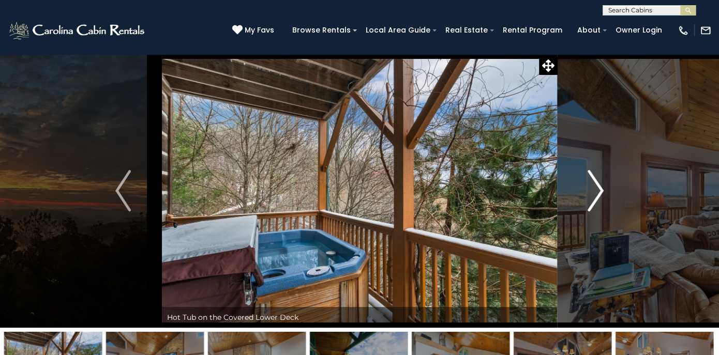
click at [598, 187] on img "Next" at bounding box center [596, 190] width 16 height 41
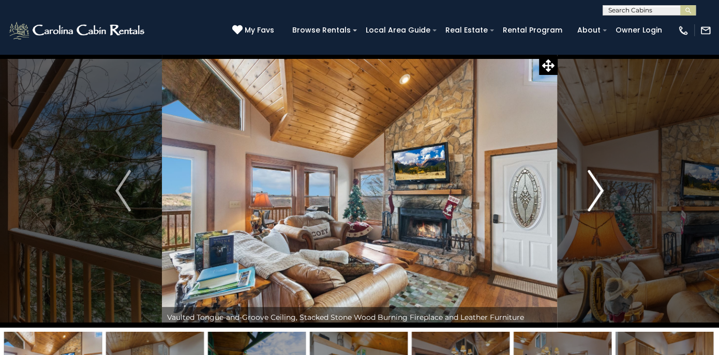
click at [598, 187] on img "Next" at bounding box center [596, 190] width 16 height 41
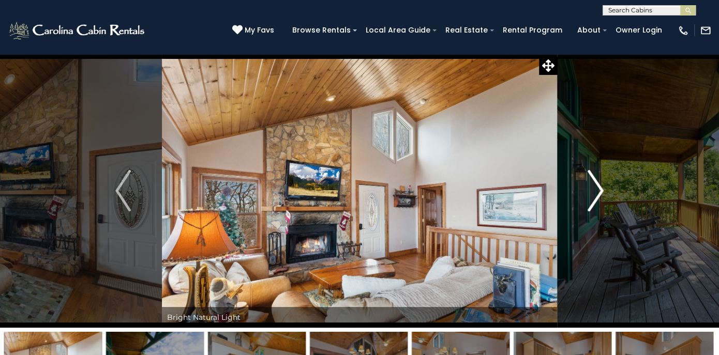
click at [598, 187] on img "Next" at bounding box center [596, 190] width 16 height 41
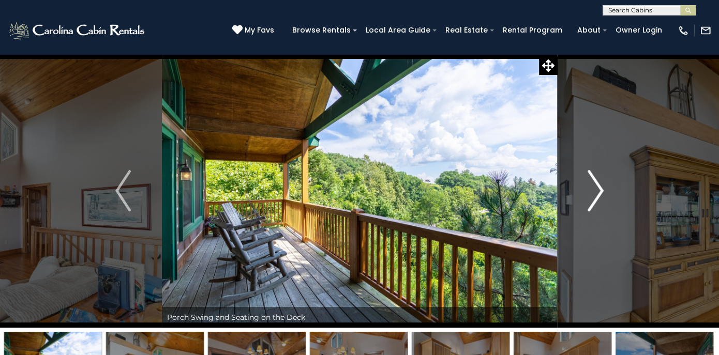
click at [598, 187] on img "Next" at bounding box center [596, 190] width 16 height 41
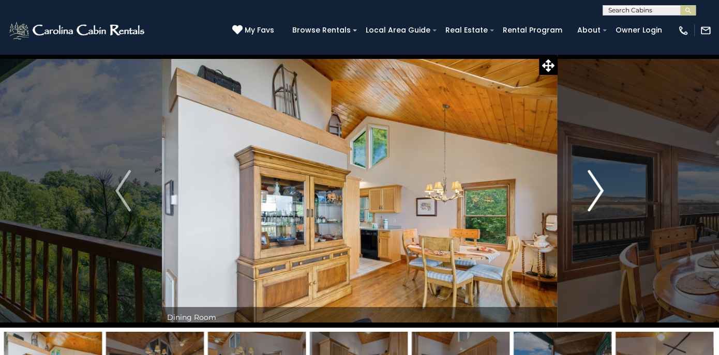
click at [598, 187] on img "Next" at bounding box center [596, 190] width 16 height 41
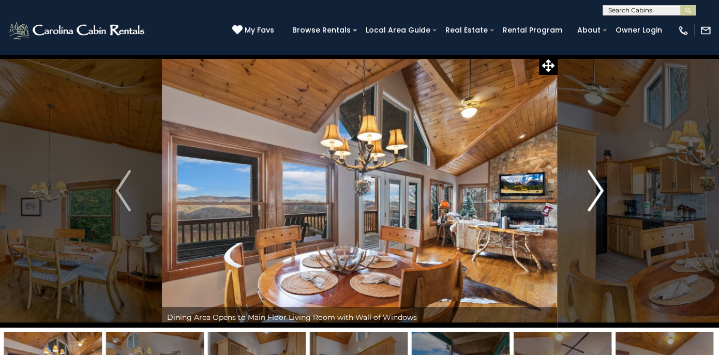
click at [598, 187] on img "Next" at bounding box center [596, 190] width 16 height 41
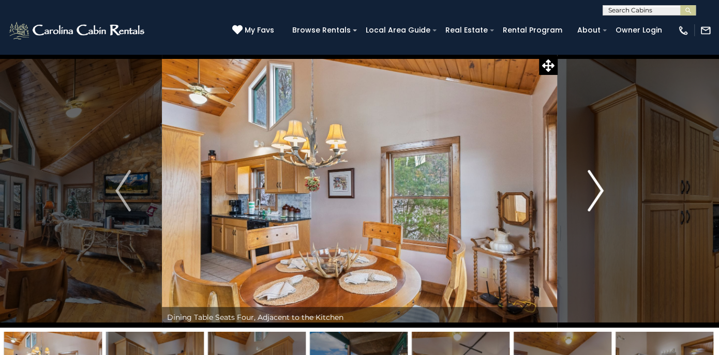
click at [598, 187] on img "Next" at bounding box center [596, 190] width 16 height 41
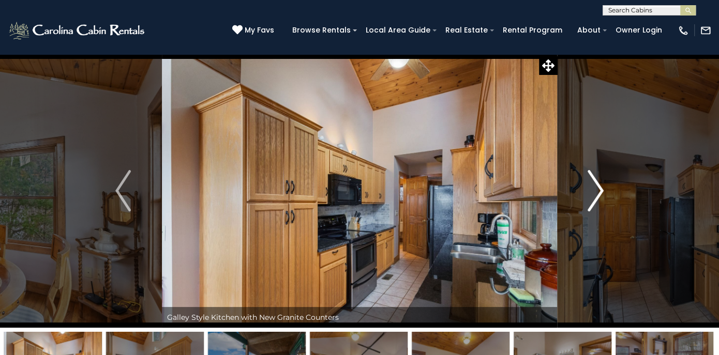
click at [598, 187] on img "Next" at bounding box center [596, 190] width 16 height 41
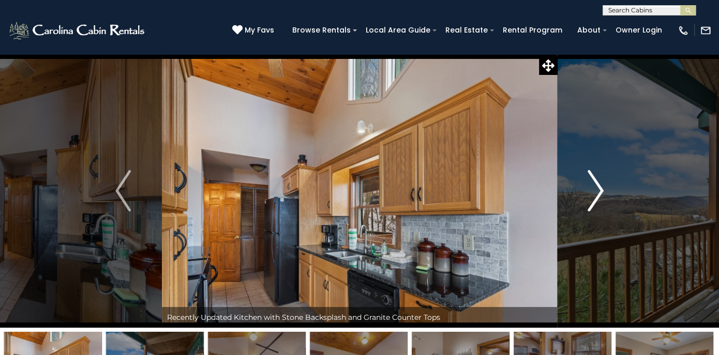
click at [598, 187] on img "Next" at bounding box center [596, 190] width 16 height 41
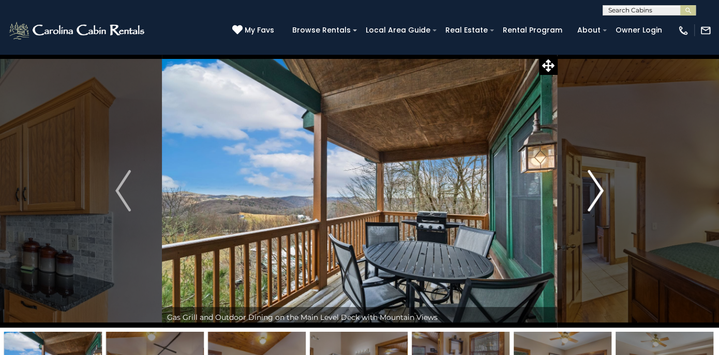
click at [598, 187] on img "Next" at bounding box center [596, 190] width 16 height 41
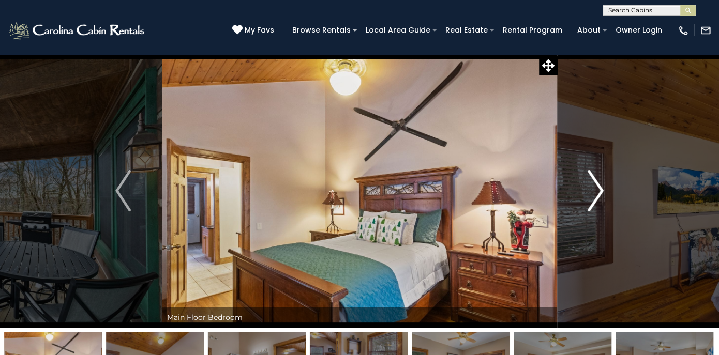
click at [598, 187] on img "Next" at bounding box center [596, 190] width 16 height 41
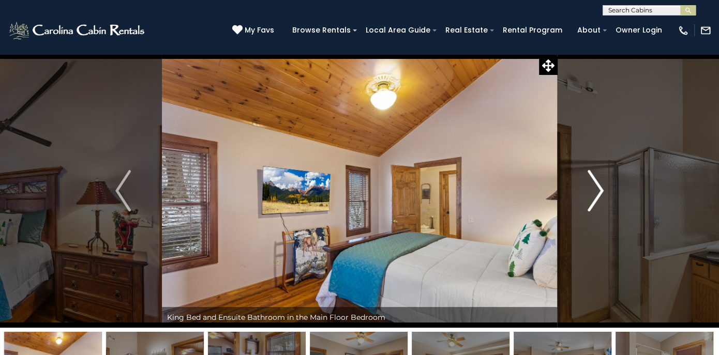
click at [598, 187] on img "Next" at bounding box center [596, 190] width 16 height 41
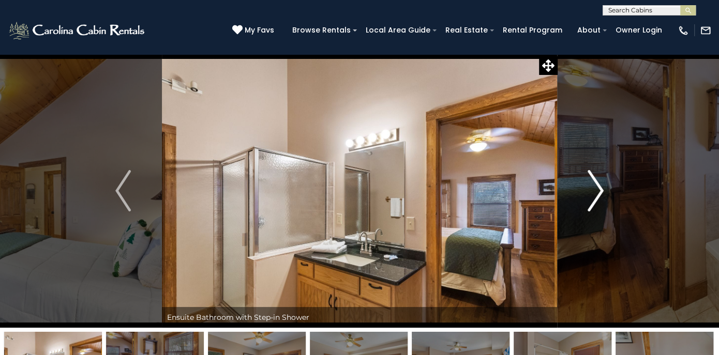
click at [598, 187] on img "Next" at bounding box center [596, 190] width 16 height 41
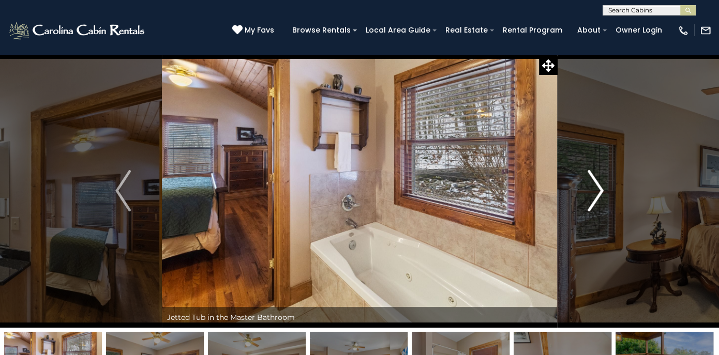
click at [598, 187] on img "Next" at bounding box center [596, 190] width 16 height 41
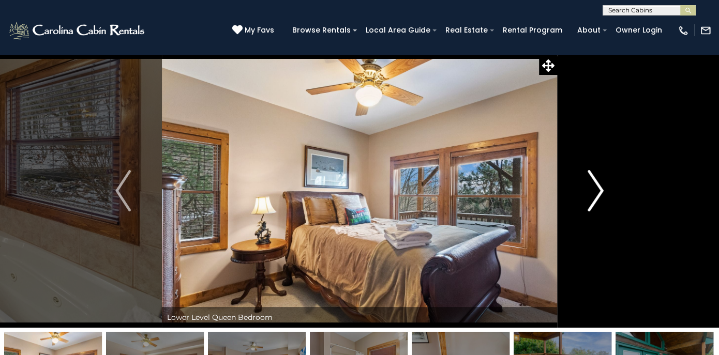
click at [598, 187] on img "Next" at bounding box center [596, 190] width 16 height 41
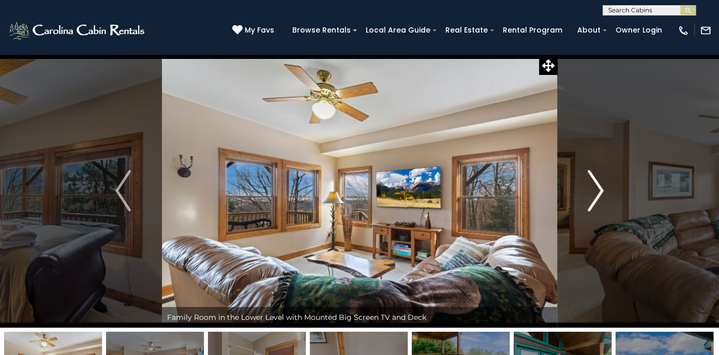
click at [598, 187] on img "Next" at bounding box center [596, 190] width 16 height 41
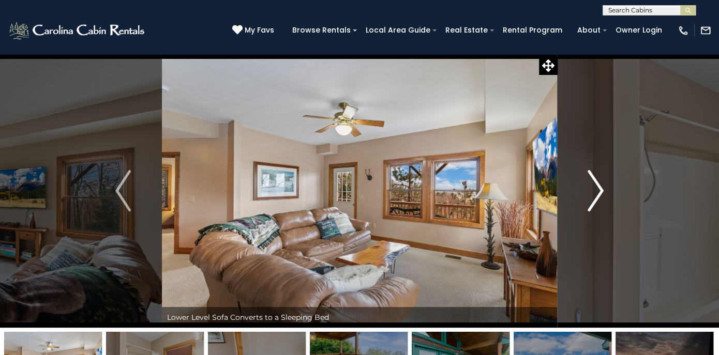
click at [598, 187] on img "Next" at bounding box center [596, 190] width 16 height 41
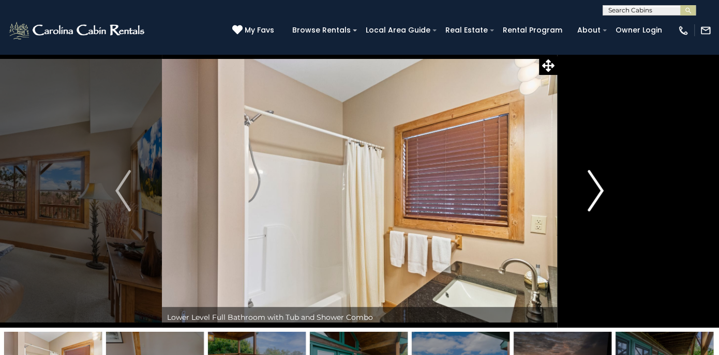
click at [598, 187] on img "Next" at bounding box center [596, 190] width 16 height 41
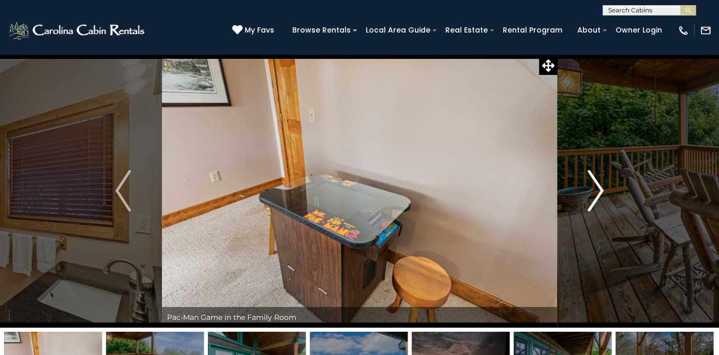
click at [598, 187] on img "Next" at bounding box center [596, 190] width 16 height 41
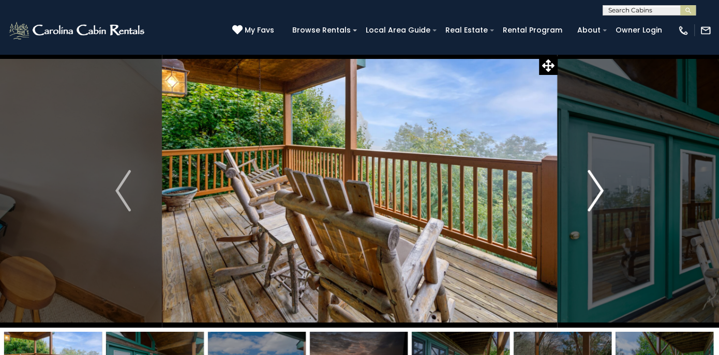
click at [598, 187] on img "Next" at bounding box center [596, 190] width 16 height 41
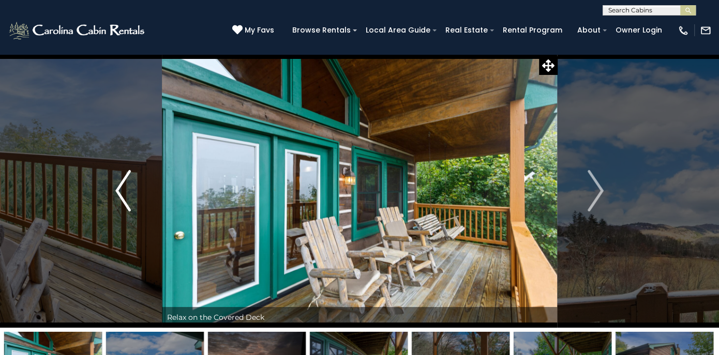
click at [125, 196] on img "Previous" at bounding box center [123, 190] width 16 height 41
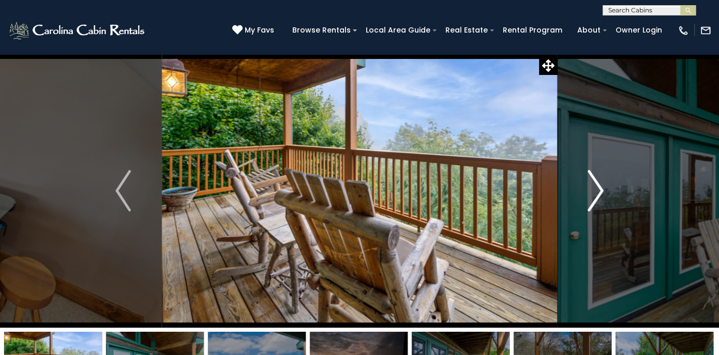
click at [599, 189] on img "Next" at bounding box center [596, 190] width 16 height 41
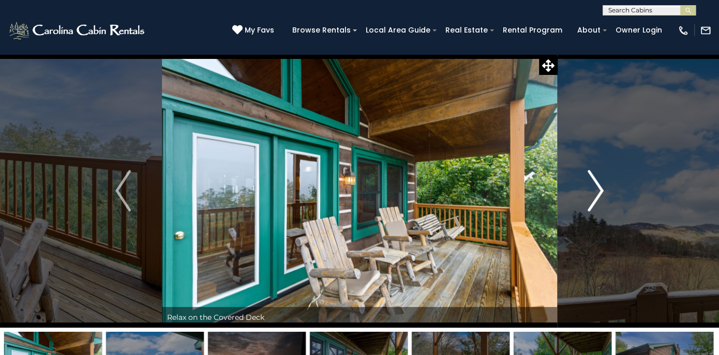
click at [599, 189] on img "Next" at bounding box center [596, 190] width 16 height 41
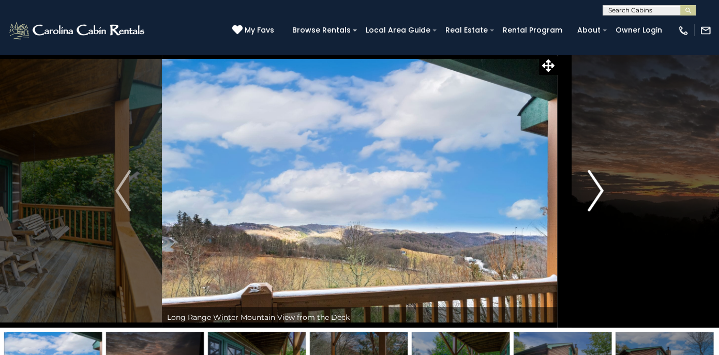
click at [599, 189] on img "Next" at bounding box center [596, 190] width 16 height 41
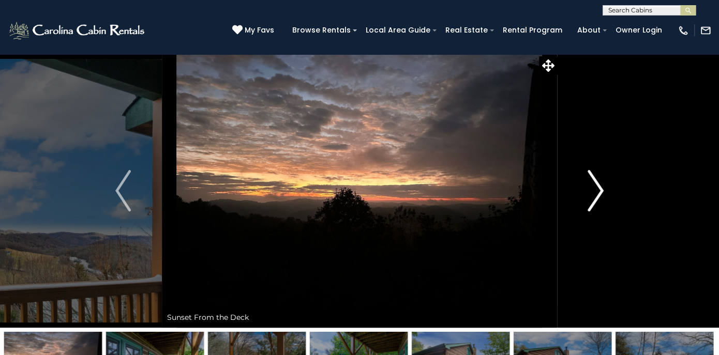
click at [599, 189] on img "Next" at bounding box center [596, 190] width 16 height 41
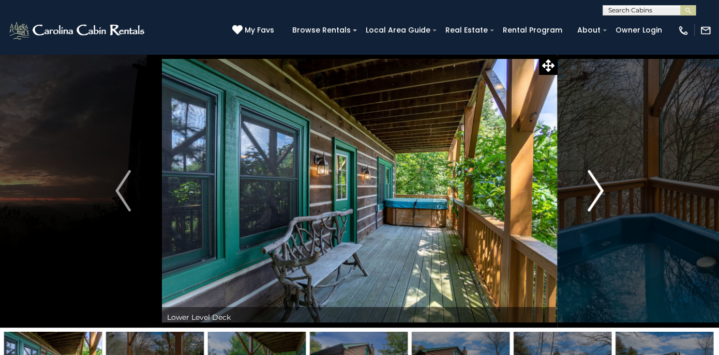
click at [599, 189] on img "Next" at bounding box center [596, 190] width 16 height 41
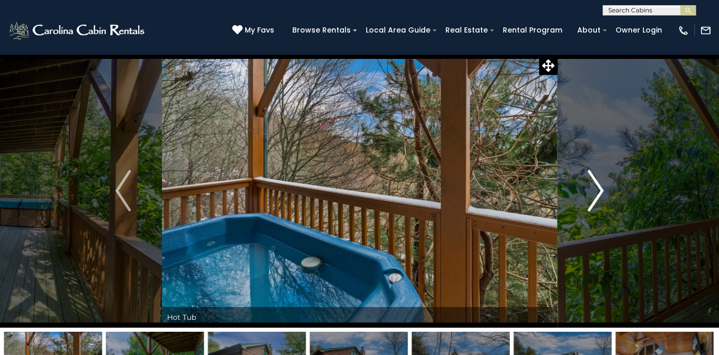
click at [599, 190] on img "Next" at bounding box center [596, 190] width 16 height 41
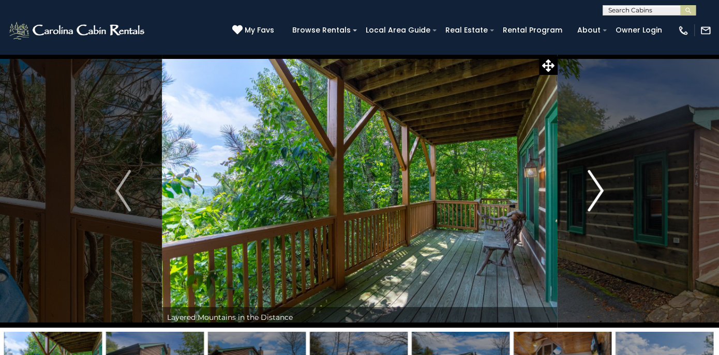
click at [599, 190] on img "Next" at bounding box center [596, 190] width 16 height 41
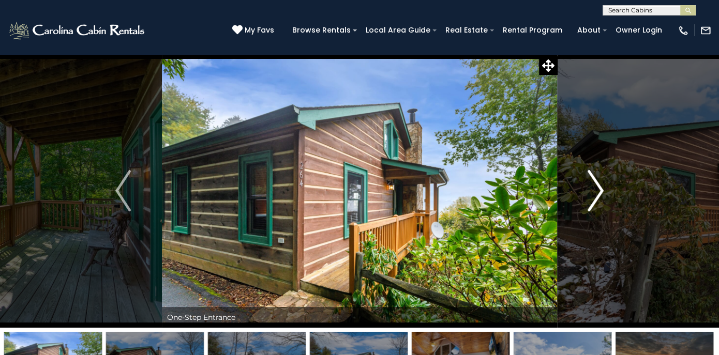
click at [599, 190] on img "Next" at bounding box center [596, 190] width 16 height 41
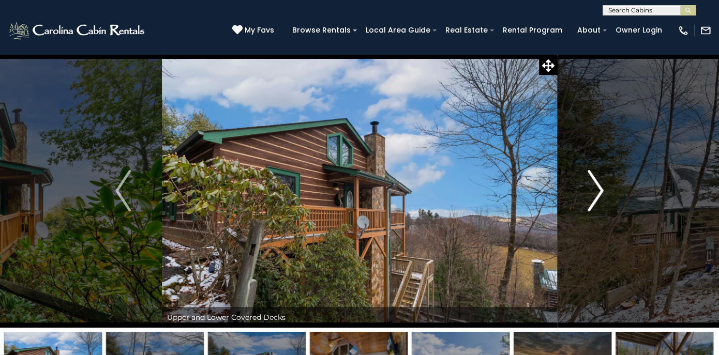
click at [599, 190] on img "Next" at bounding box center [596, 190] width 16 height 41
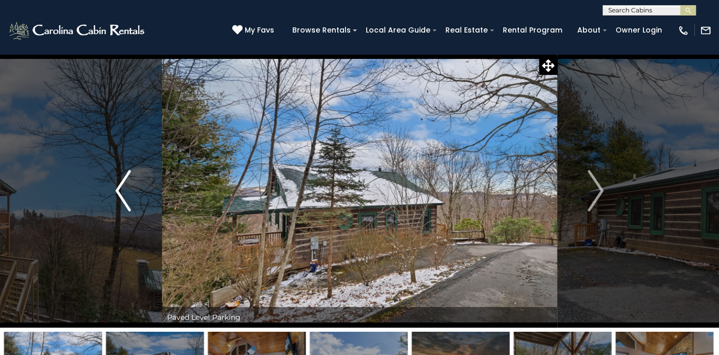
click at [115, 191] on img "Previous" at bounding box center [123, 190] width 16 height 41
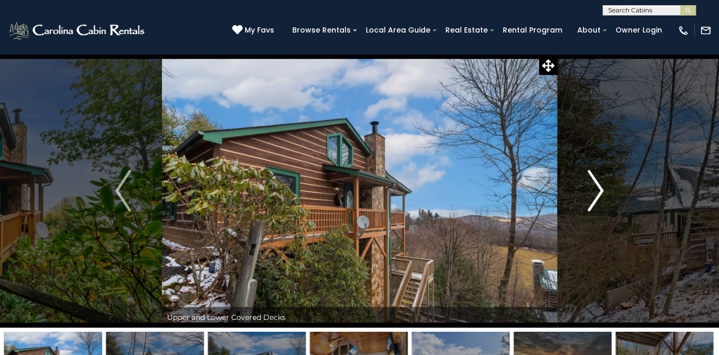
click at [591, 205] on img "Next" at bounding box center [596, 190] width 16 height 41
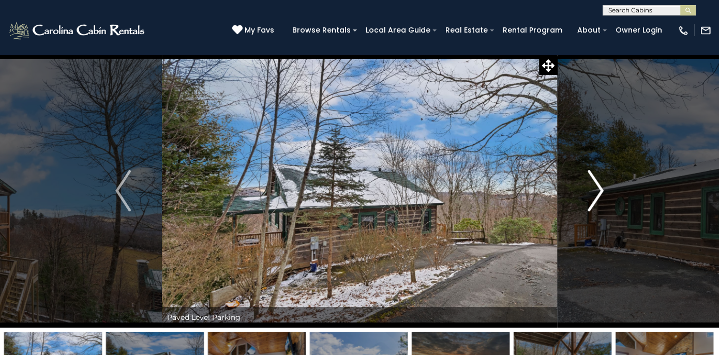
click at [591, 205] on img "Next" at bounding box center [596, 190] width 16 height 41
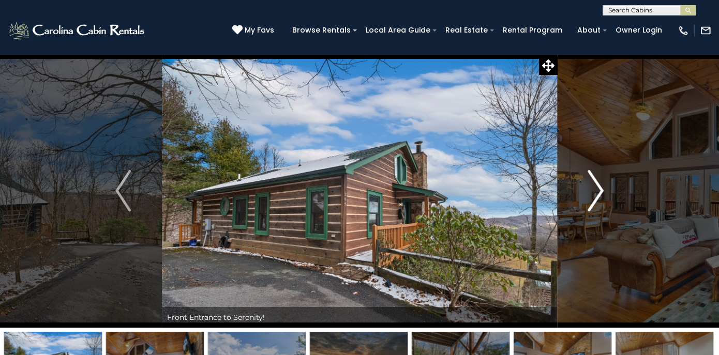
click at [591, 205] on img "Next" at bounding box center [596, 190] width 16 height 41
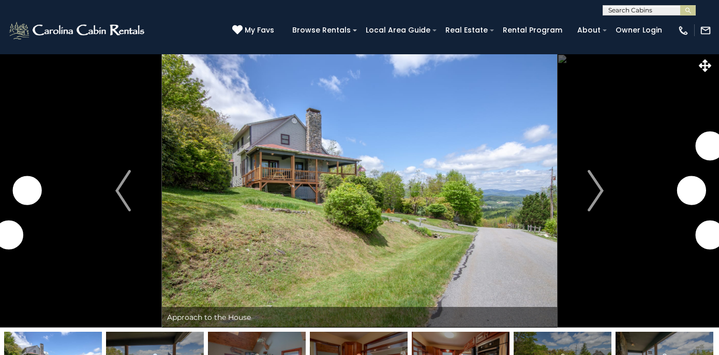
click at [589, 187] on img "Next" at bounding box center [596, 190] width 16 height 41
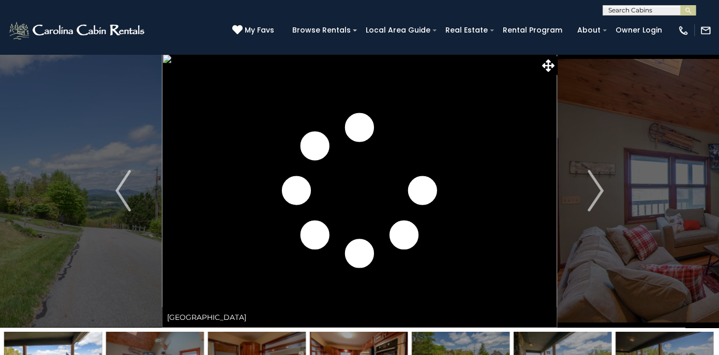
click at [589, 187] on img "Next" at bounding box center [596, 190] width 16 height 41
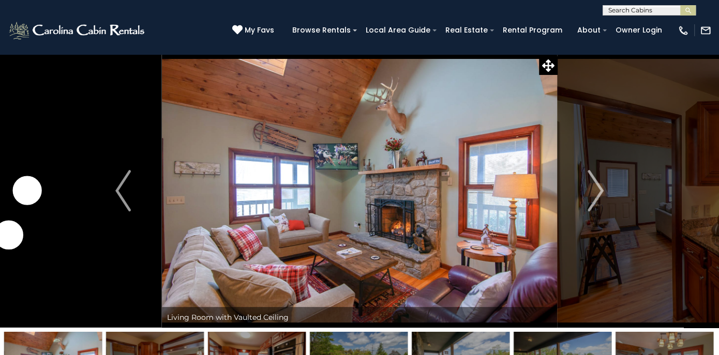
click at [589, 187] on img "Next" at bounding box center [596, 190] width 16 height 41
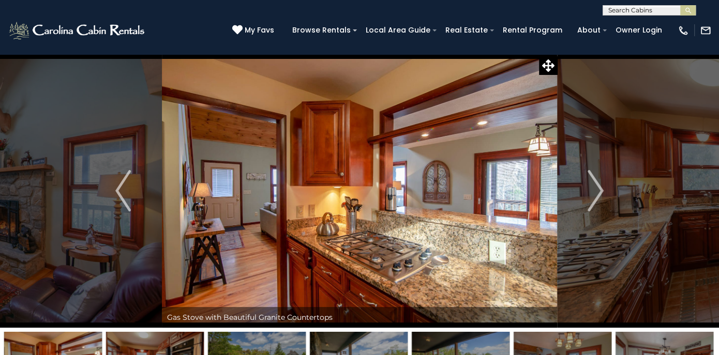
click at [589, 187] on img "Next" at bounding box center [596, 190] width 16 height 41
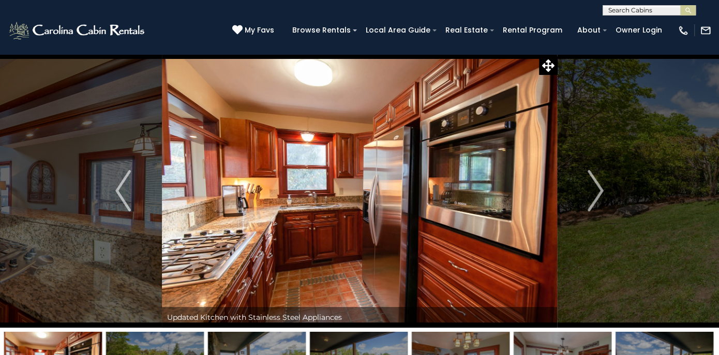
click at [589, 187] on img "Next" at bounding box center [596, 190] width 16 height 41
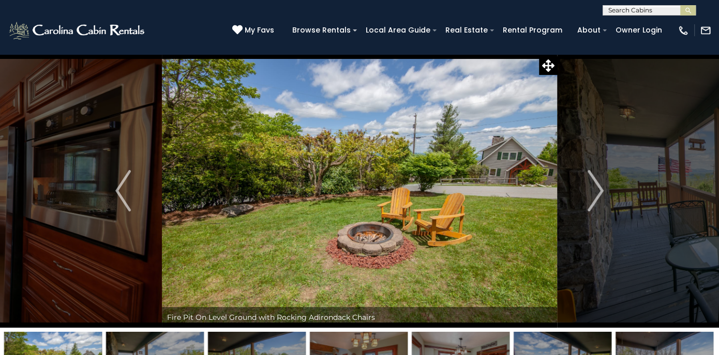
click at [589, 187] on img "Next" at bounding box center [596, 190] width 16 height 41
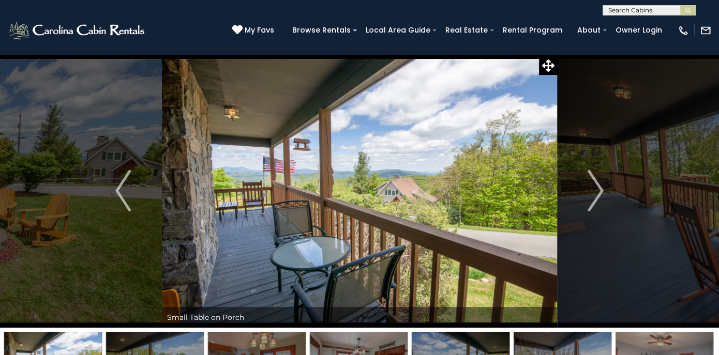
click at [589, 187] on img "Next" at bounding box center [596, 190] width 16 height 41
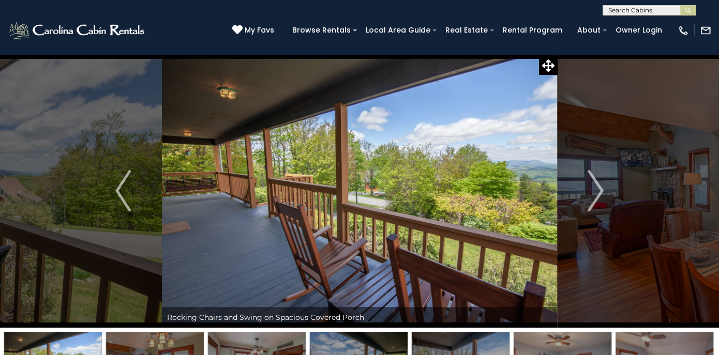
click at [589, 187] on img "Next" at bounding box center [596, 190] width 16 height 41
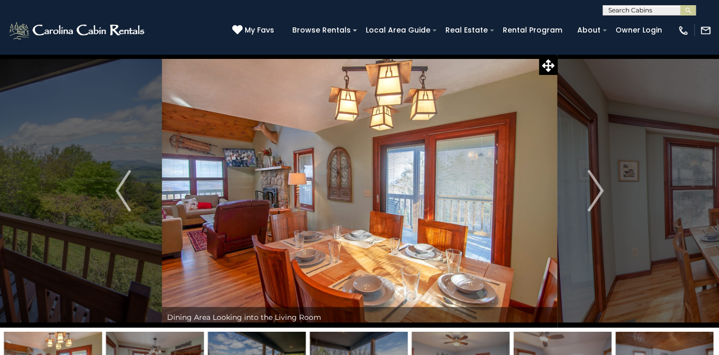
click at [589, 187] on img "Next" at bounding box center [596, 190] width 16 height 41
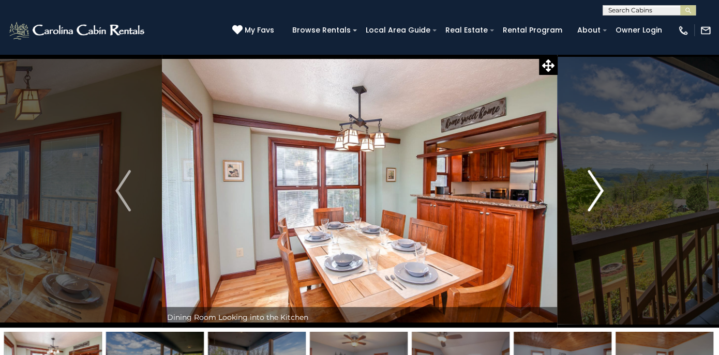
click at [599, 187] on img "Next" at bounding box center [596, 190] width 16 height 41
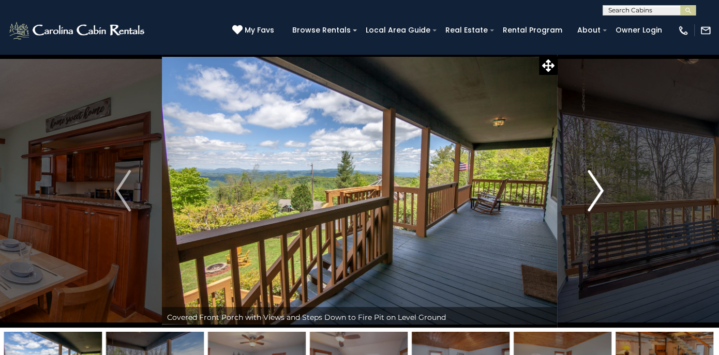
click at [599, 187] on img "Next" at bounding box center [596, 190] width 16 height 41
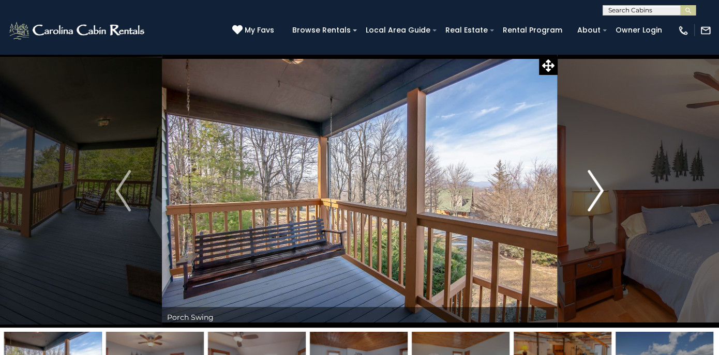
click at [599, 187] on img "Next" at bounding box center [596, 190] width 16 height 41
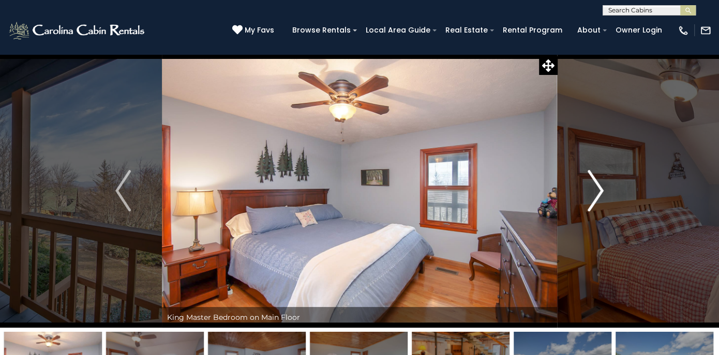
click at [599, 187] on img "Next" at bounding box center [596, 190] width 16 height 41
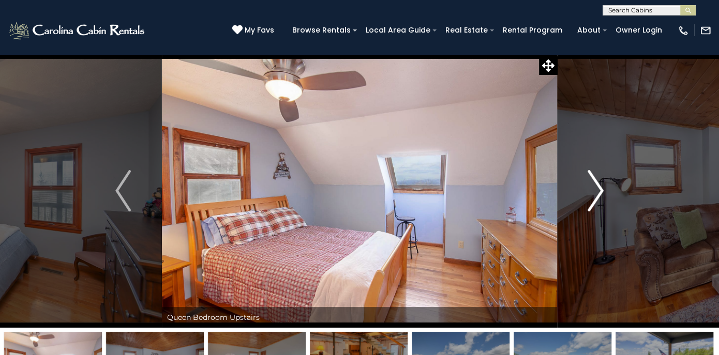
click at [599, 187] on img "Next" at bounding box center [596, 190] width 16 height 41
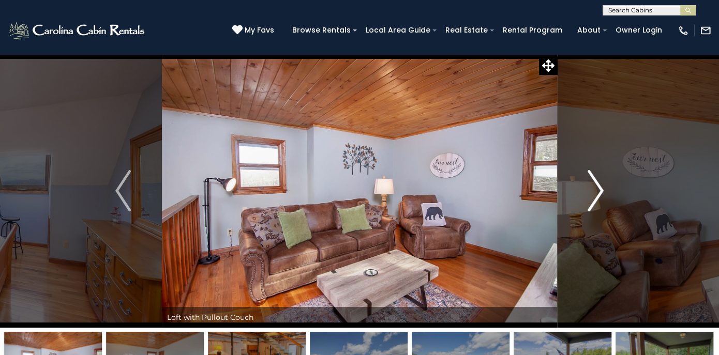
click at [599, 187] on img "Next" at bounding box center [596, 190] width 16 height 41
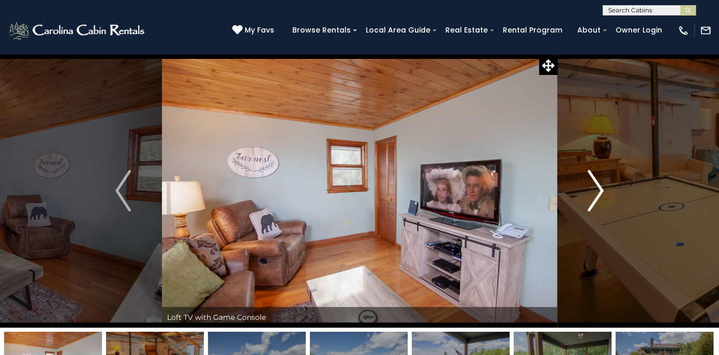
click at [599, 187] on img "Next" at bounding box center [596, 190] width 16 height 41
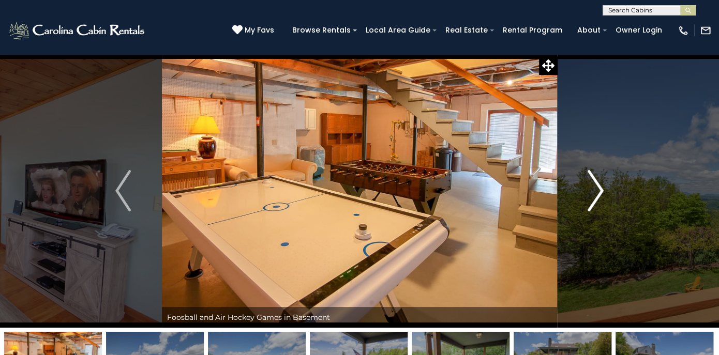
click at [595, 190] on img "Next" at bounding box center [596, 190] width 16 height 41
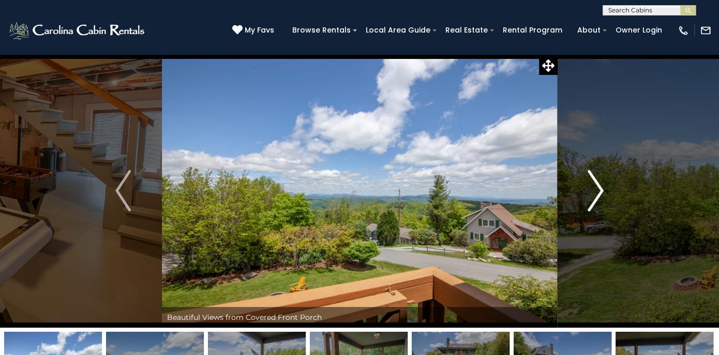
click at [595, 190] on img "Next" at bounding box center [596, 190] width 16 height 41
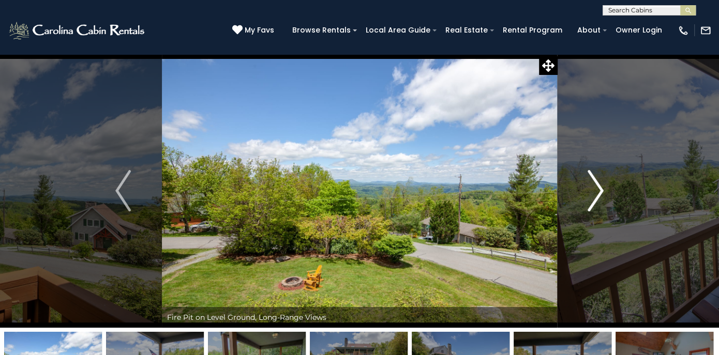
click at [595, 190] on img "Next" at bounding box center [596, 190] width 16 height 41
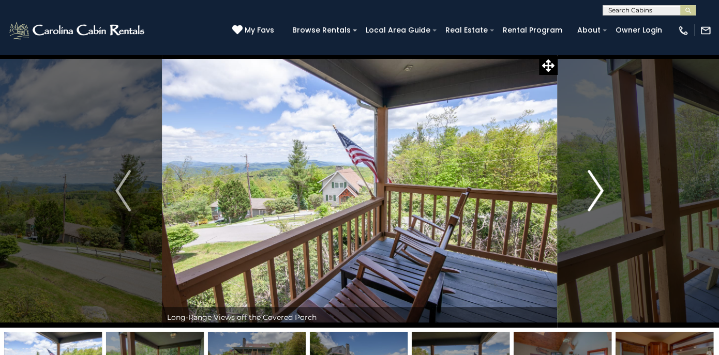
click at [598, 188] on img "Next" at bounding box center [596, 190] width 16 height 41
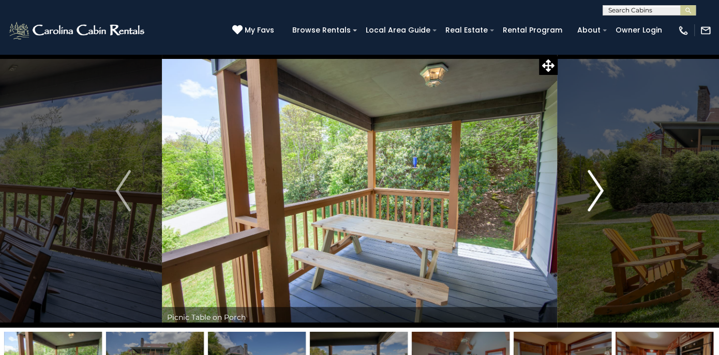
click at [598, 188] on img "Next" at bounding box center [596, 190] width 16 height 41
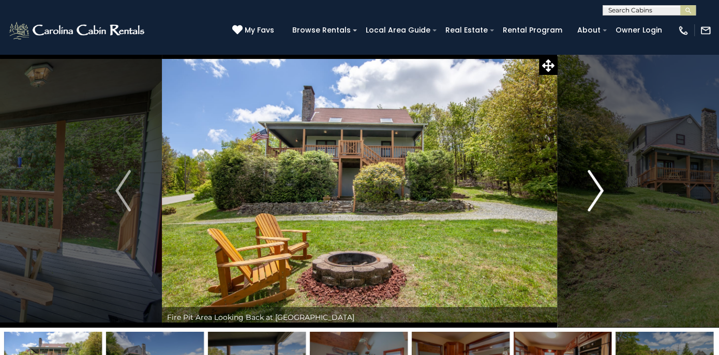
click at [598, 188] on img "Next" at bounding box center [596, 190] width 16 height 41
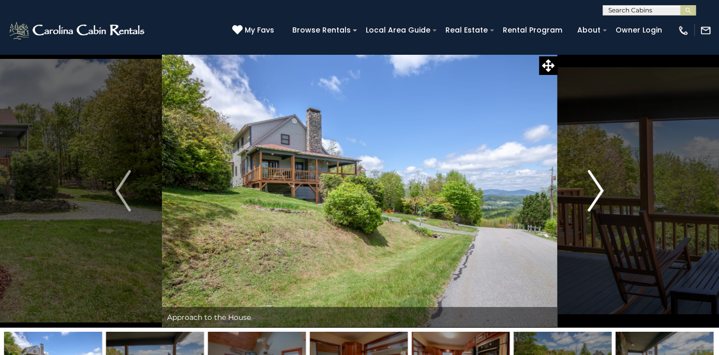
click at [598, 188] on img "Next" at bounding box center [596, 190] width 16 height 41
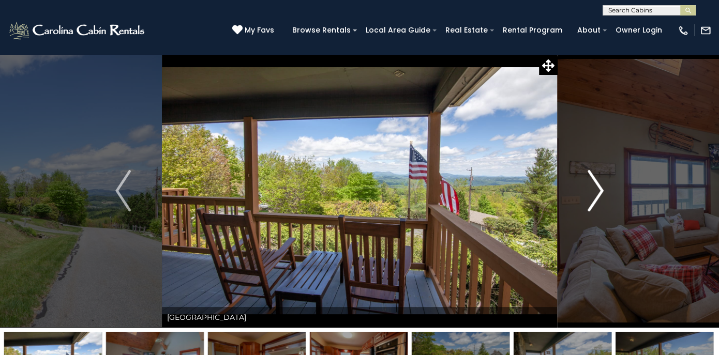
click at [598, 188] on img "Next" at bounding box center [596, 190] width 16 height 41
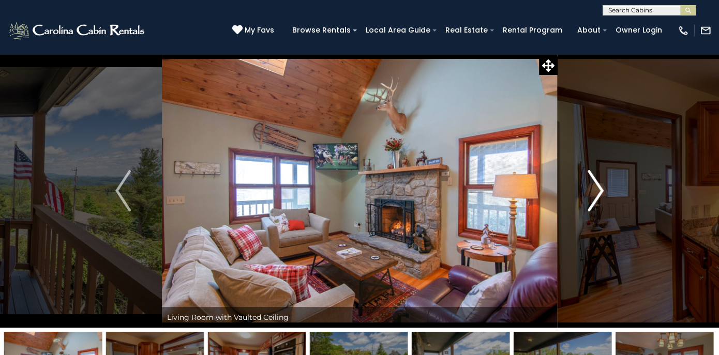
click at [598, 188] on img "Next" at bounding box center [596, 190] width 16 height 41
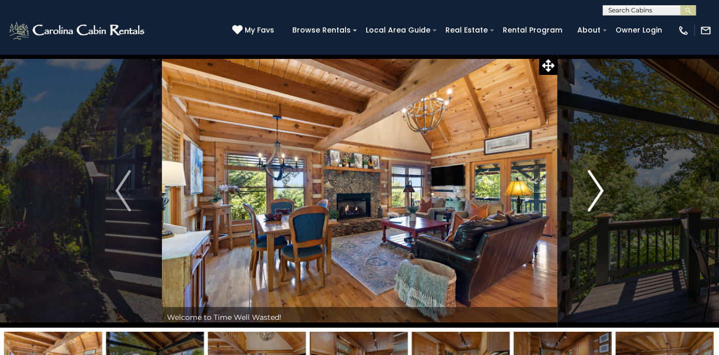
click at [597, 204] on img "Next" at bounding box center [596, 190] width 16 height 41
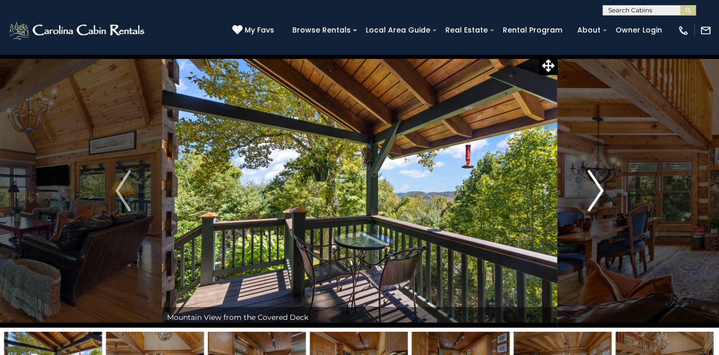
click at [595, 195] on img "Next" at bounding box center [596, 190] width 16 height 41
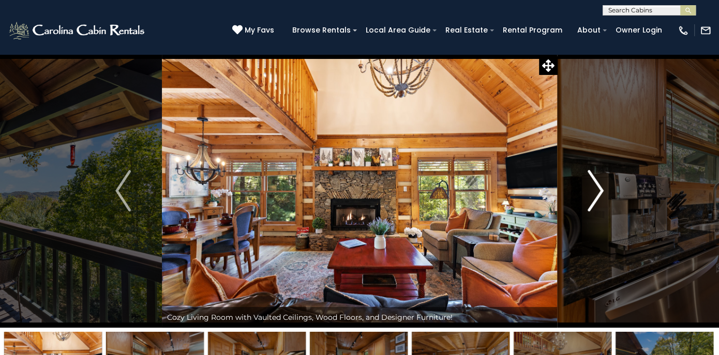
click at [595, 195] on img "Next" at bounding box center [596, 190] width 16 height 41
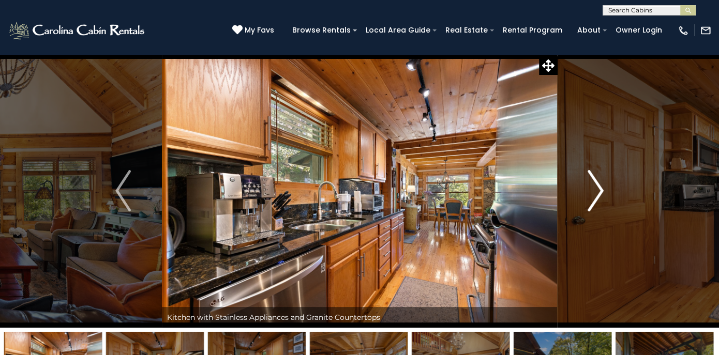
click at [595, 195] on img "Next" at bounding box center [596, 190] width 16 height 41
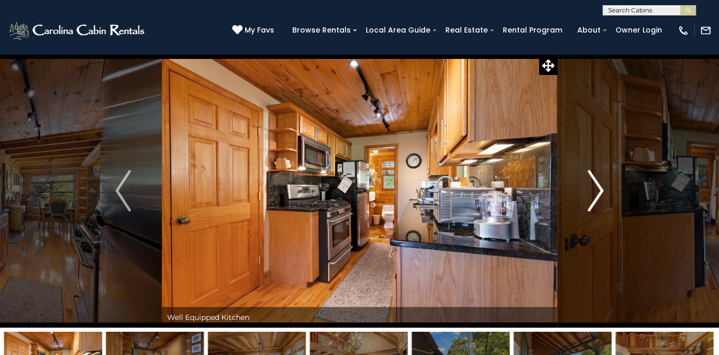
click at [595, 195] on img "Next" at bounding box center [596, 190] width 16 height 41
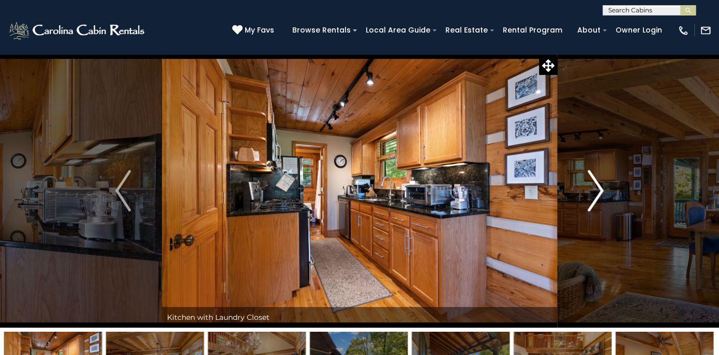
click at [595, 195] on img "Next" at bounding box center [596, 190] width 16 height 41
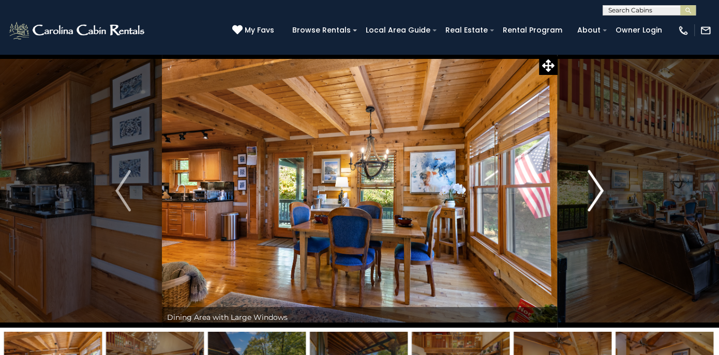
click at [595, 195] on img "Next" at bounding box center [596, 190] width 16 height 41
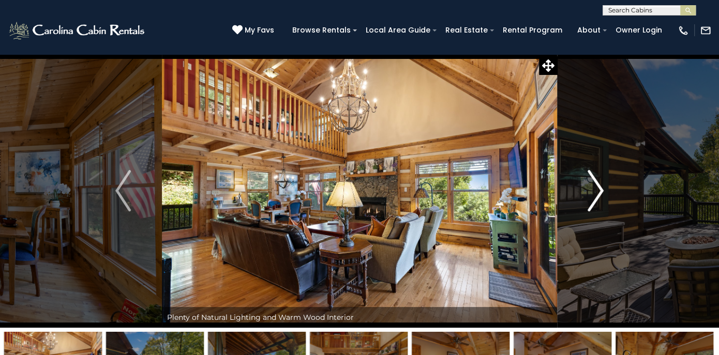
click at [595, 195] on img "Next" at bounding box center [596, 190] width 16 height 41
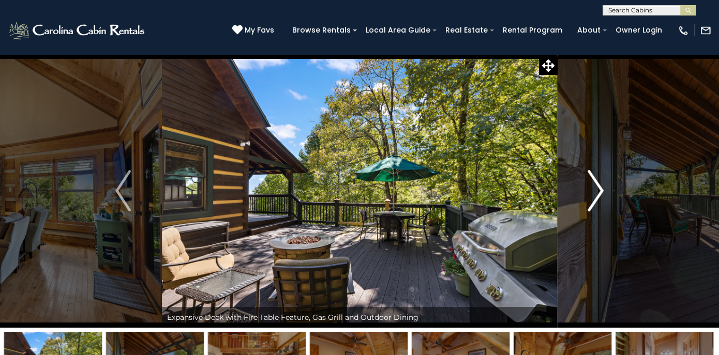
click at [595, 195] on img "Next" at bounding box center [596, 190] width 16 height 41
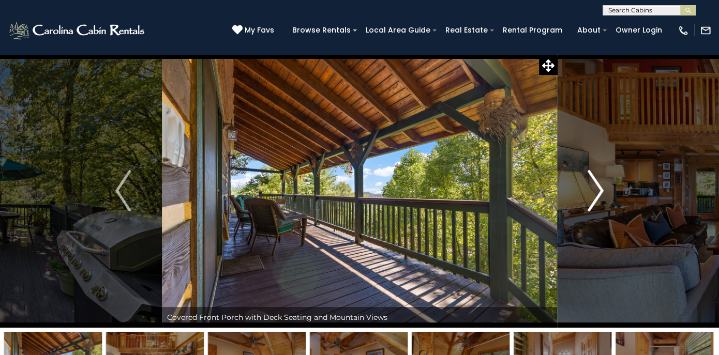
click at [595, 195] on img "Next" at bounding box center [596, 190] width 16 height 41
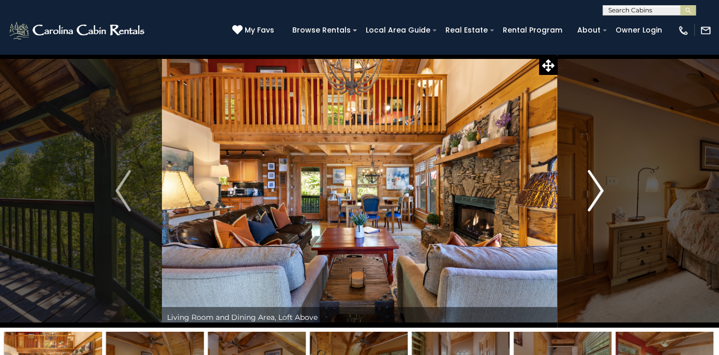
click at [595, 195] on img "Next" at bounding box center [596, 190] width 16 height 41
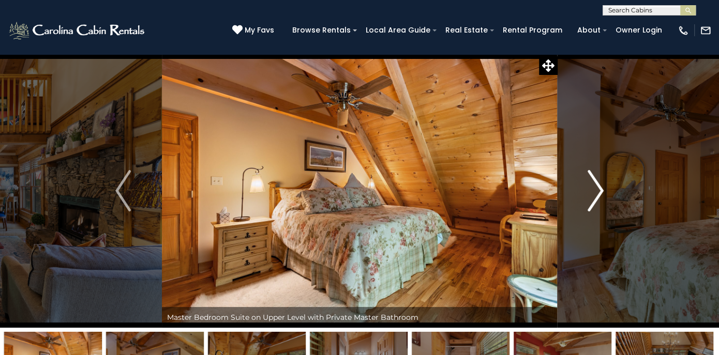
click at [595, 195] on img "Next" at bounding box center [596, 190] width 16 height 41
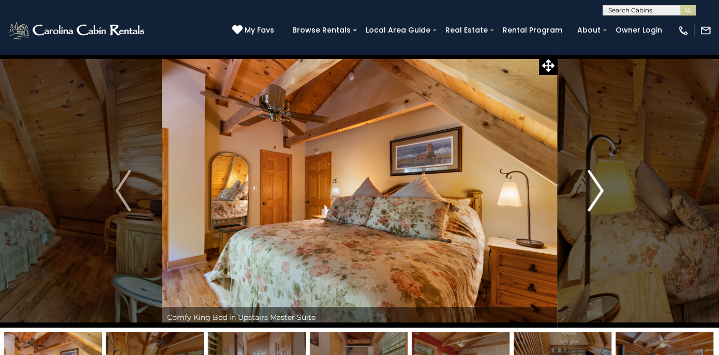
click at [595, 195] on img "Next" at bounding box center [596, 190] width 16 height 41
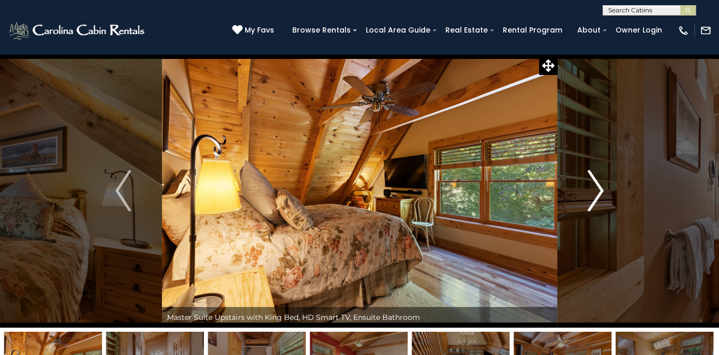
click at [595, 195] on img "Next" at bounding box center [596, 190] width 16 height 41
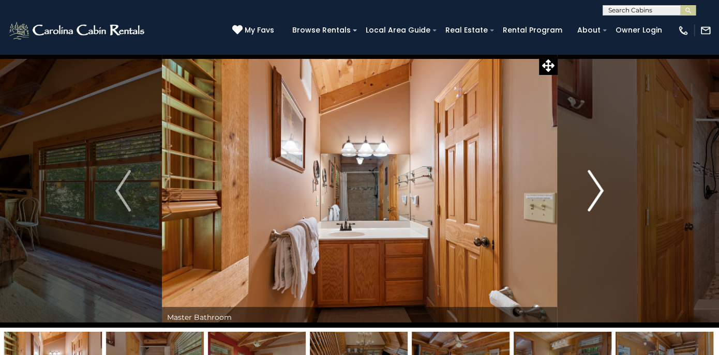
click at [596, 193] on img "Next" at bounding box center [596, 190] width 16 height 41
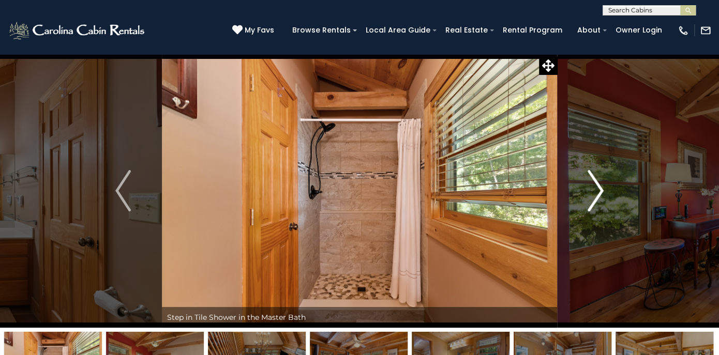
click at [593, 200] on img "Next" at bounding box center [596, 190] width 16 height 41
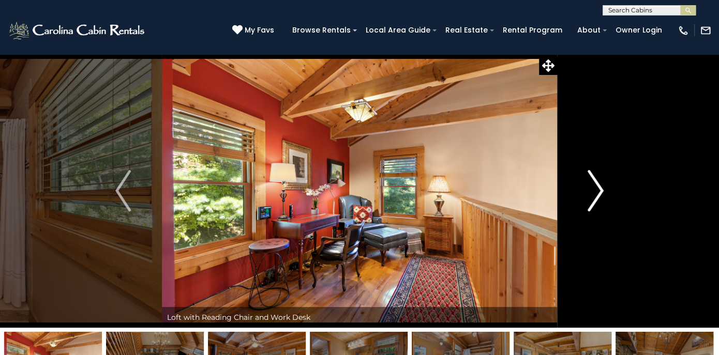
click at [593, 200] on img "Next" at bounding box center [596, 190] width 16 height 41
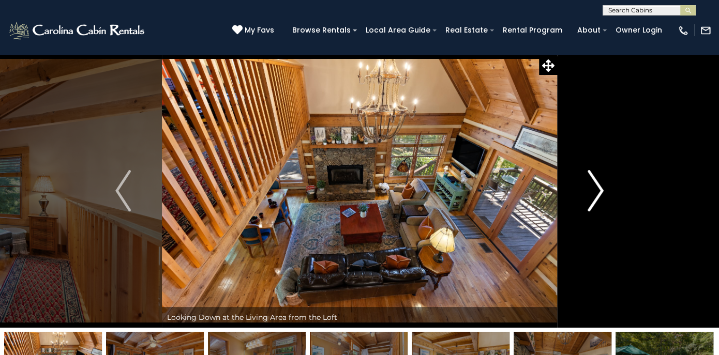
click at [593, 200] on img "Next" at bounding box center [596, 190] width 16 height 41
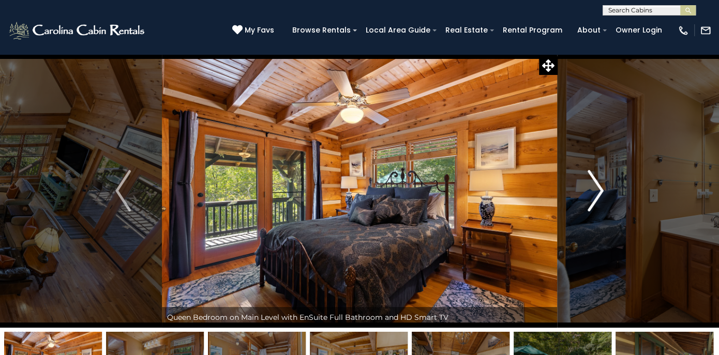
click at [593, 200] on img "Next" at bounding box center [596, 190] width 16 height 41
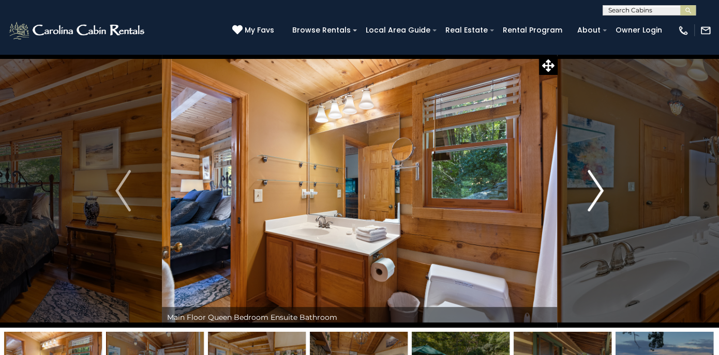
click at [593, 200] on img "Next" at bounding box center [596, 190] width 16 height 41
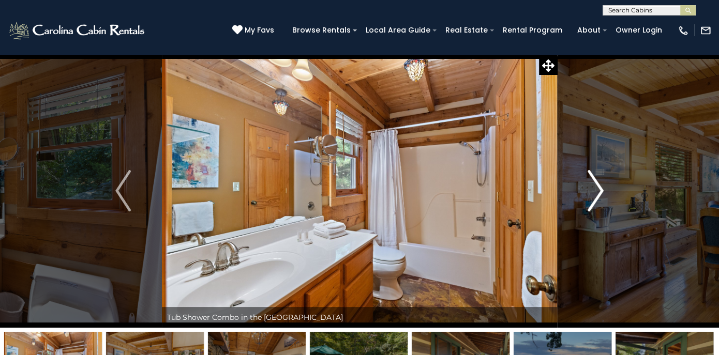
click at [593, 200] on img "Next" at bounding box center [596, 190] width 16 height 41
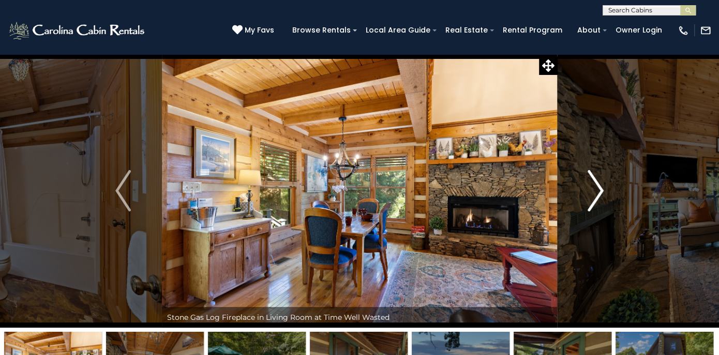
click at [593, 200] on img "Next" at bounding box center [596, 190] width 16 height 41
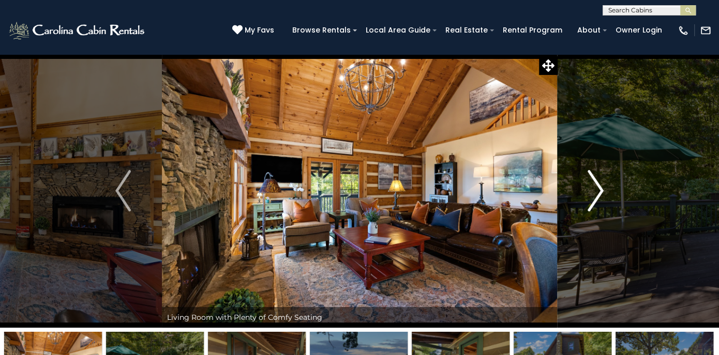
click at [593, 200] on img "Next" at bounding box center [596, 190] width 16 height 41
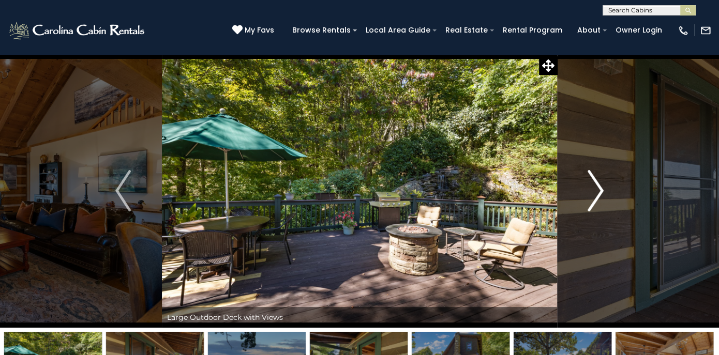
click at [593, 200] on img "Next" at bounding box center [596, 190] width 16 height 41
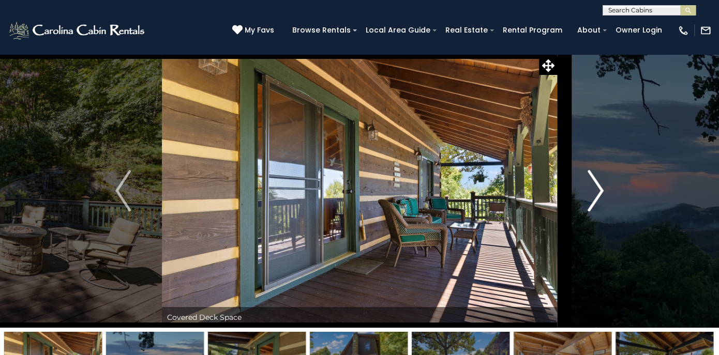
click at [593, 200] on img "Next" at bounding box center [596, 190] width 16 height 41
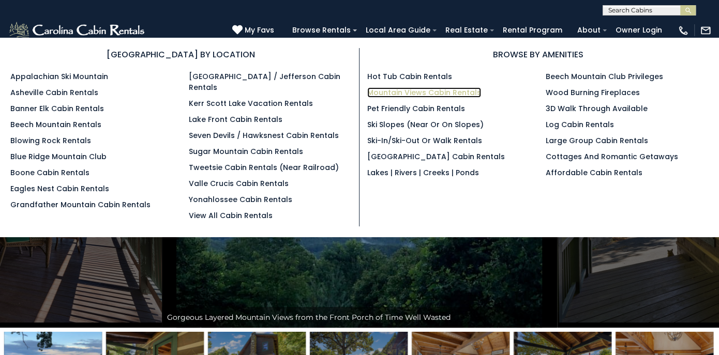
click at [414, 93] on link "Mountain Views Cabin Rentals" at bounding box center [424, 92] width 114 height 10
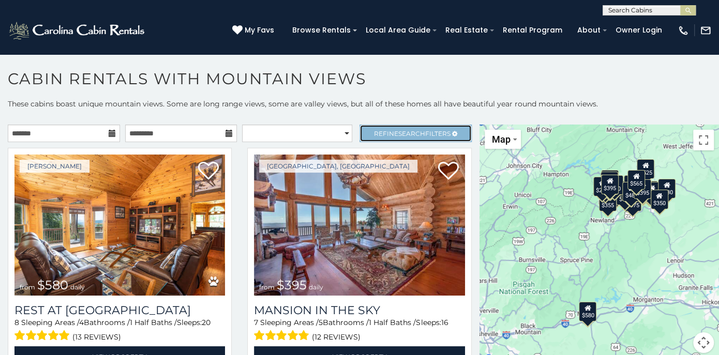
click at [444, 131] on link "Refine Search Filters" at bounding box center [415, 134] width 112 height 18
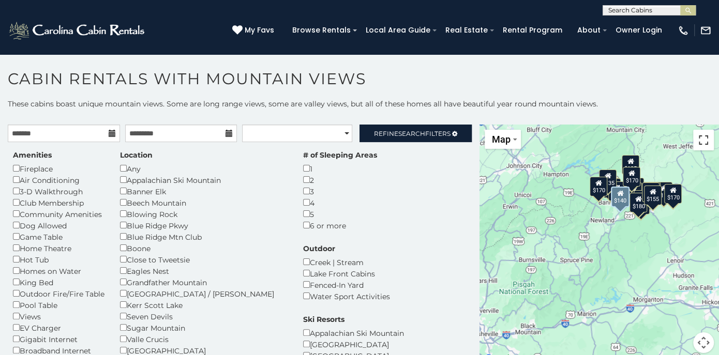
click at [700, 140] on button "Toggle fullscreen view" at bounding box center [703, 140] width 21 height 21
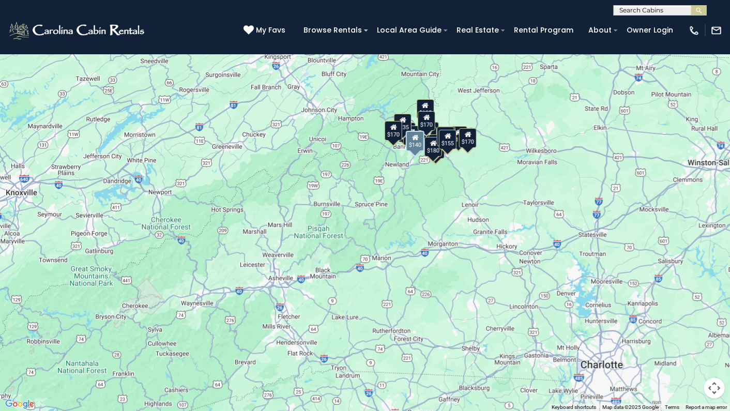
drag, startPoint x: 597, startPoint y: 172, endPoint x: 628, endPoint y: 154, distance: 35.9
click at [628, 154] on div "$140 $175 $170 $170 $90 $185 $115 $145 $125 $125 $170 $185 $155 $170 $180 $170 …" at bounding box center [365, 205] width 730 height 411
